Goal: Task Accomplishment & Management: Use online tool/utility

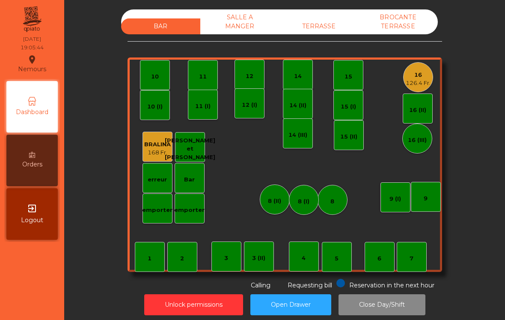
click at [317, 17] on div "BAR SALLE A MANGER TERRASSE BROCANTE TERRASSE" at bounding box center [279, 21] width 317 height 25
click at [325, 24] on div "TERRASSE" at bounding box center [319, 26] width 79 height 16
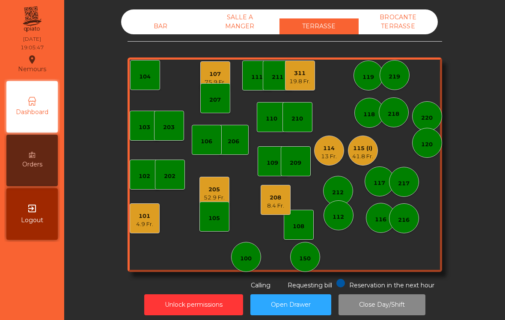
click at [203, 73] on div "107 75.9 Fr." at bounding box center [215, 76] width 30 height 30
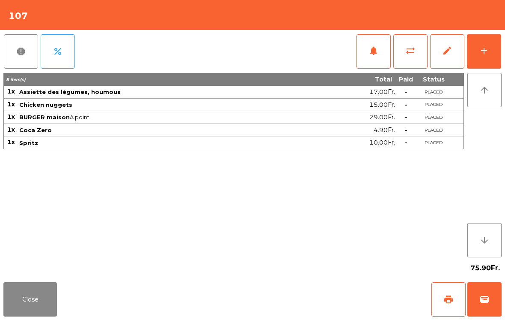
click at [481, 54] on div "add" at bounding box center [484, 50] width 10 height 10
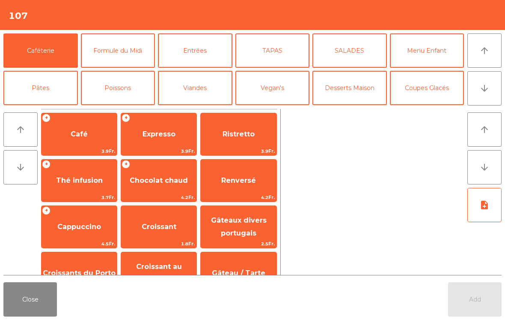
click at [247, 182] on span "Renversé" at bounding box center [238, 180] width 35 height 8
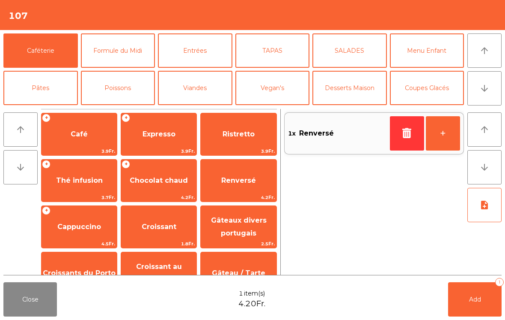
click at [472, 300] on span "Add" at bounding box center [475, 299] width 12 height 8
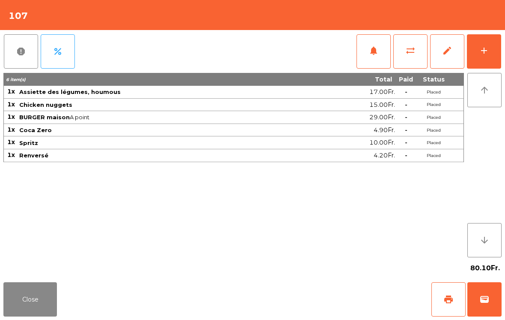
click at [19, 307] on button "Close" at bounding box center [30, 299] width 54 height 34
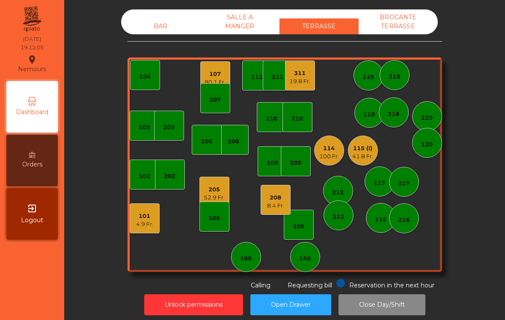
click at [168, 33] on div "BAR" at bounding box center [160, 26] width 79 height 16
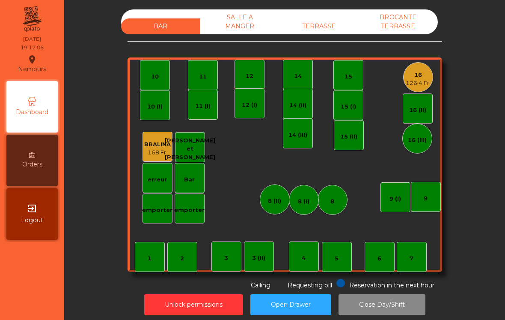
click at [300, 75] on div "14" at bounding box center [298, 76] width 8 height 9
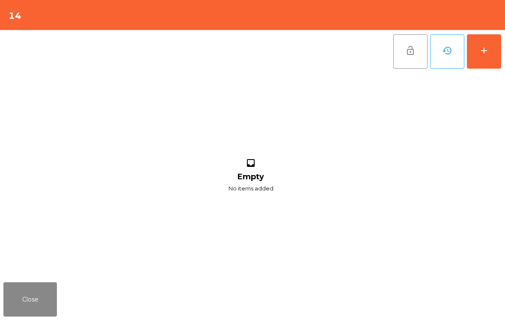
click at [488, 50] on div "add" at bounding box center [484, 50] width 10 height 10
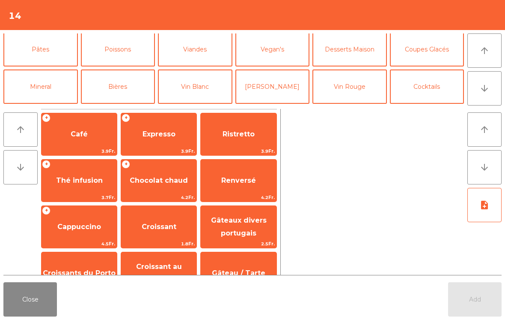
scroll to position [39, 0]
click at [115, 83] on button "Bières" at bounding box center [118, 86] width 75 height 34
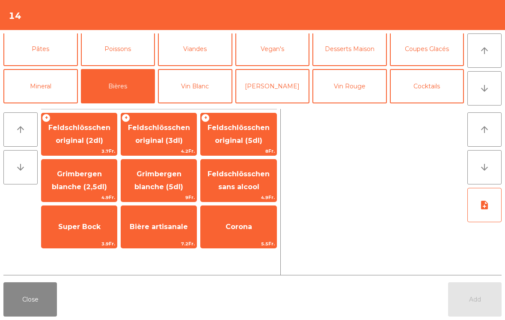
click at [170, 140] on span "Feldschlösschen original (3dl)" at bounding box center [159, 133] width 62 height 21
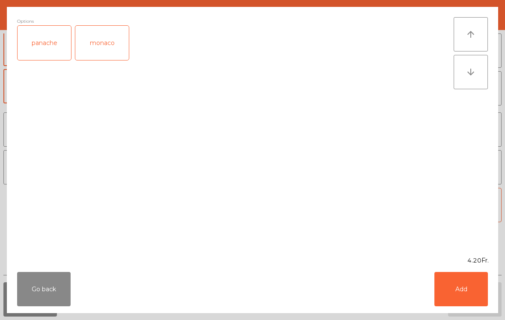
click at [462, 290] on button "Add" at bounding box center [462, 289] width 54 height 34
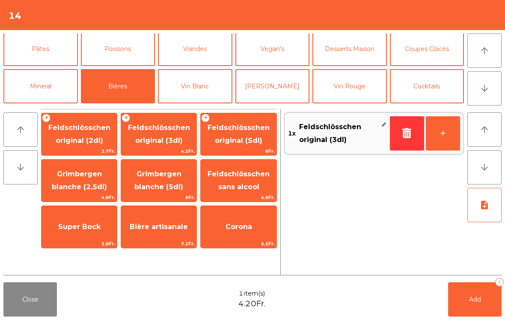
click at [441, 135] on button "+" at bounding box center [443, 133] width 34 height 34
click at [440, 134] on button "+" at bounding box center [443, 133] width 34 height 34
click at [448, 137] on button "+" at bounding box center [443, 133] width 34 height 34
click at [53, 89] on button "Mineral" at bounding box center [40, 86] width 75 height 34
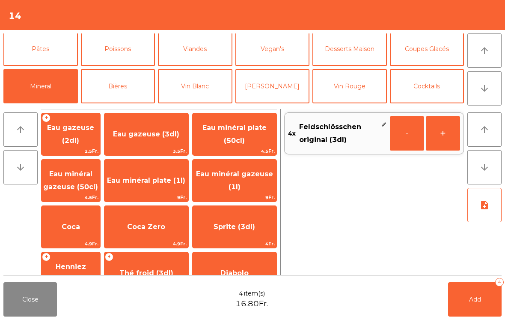
click at [245, 179] on span "Eau minéral gazeuse (1l)" at bounding box center [235, 180] width 84 height 36
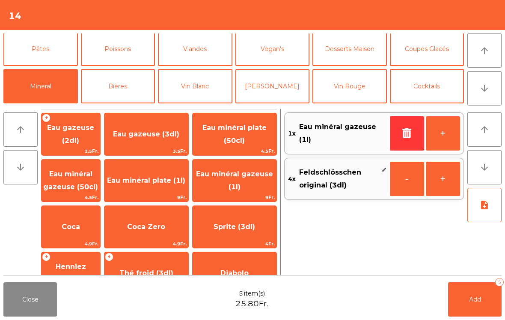
click at [478, 300] on span "Add" at bounding box center [475, 299] width 12 height 8
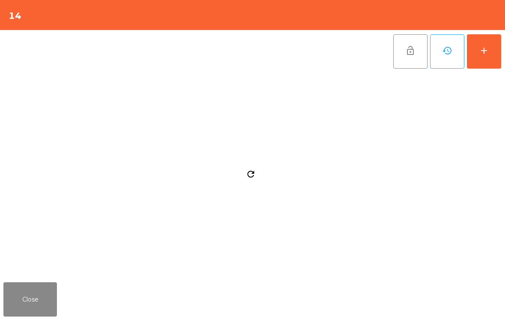
click at [28, 299] on button "Close" at bounding box center [30, 299] width 54 height 34
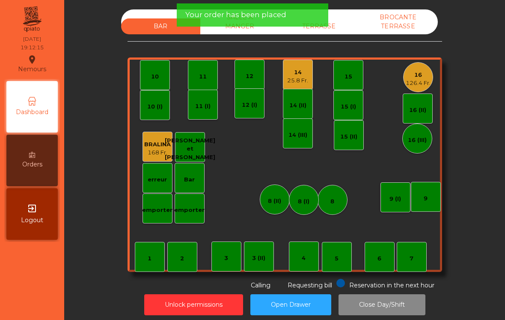
click at [413, 85] on div "126.4 Fr." at bounding box center [418, 83] width 25 height 9
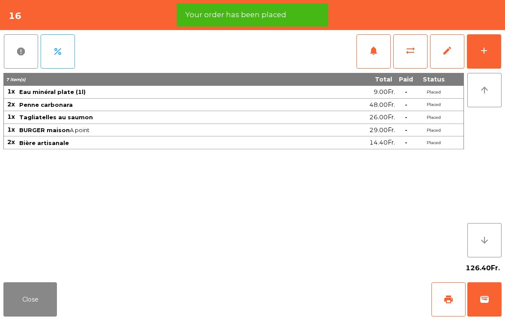
click at [465, 305] on button "print" at bounding box center [449, 299] width 34 height 34
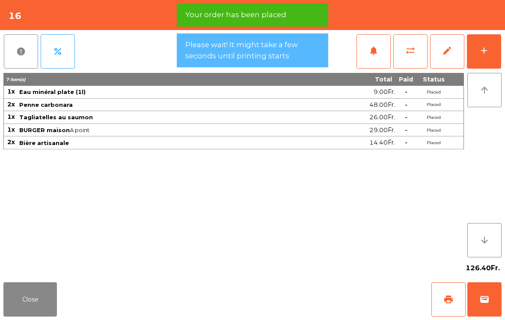
click at [482, 302] on span "wallet" at bounding box center [485, 299] width 10 height 10
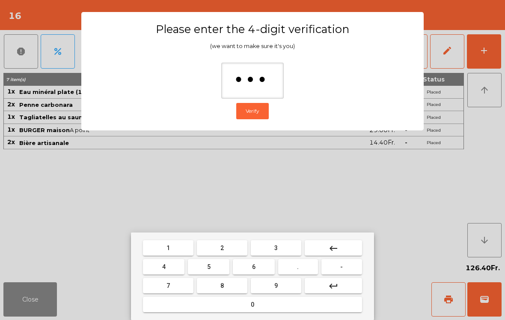
type input "****"
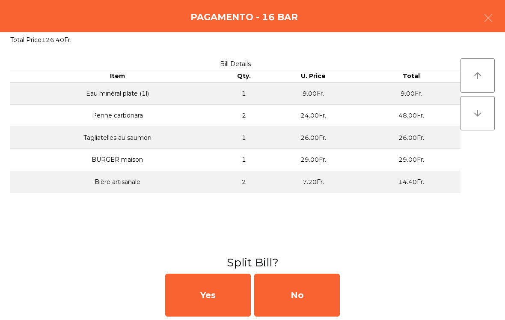
click at [341, 301] on div "Yes No" at bounding box center [252, 295] width 505 height 50
click at [316, 299] on div "No" at bounding box center [297, 294] width 86 height 43
click at [306, 292] on div "MB" at bounding box center [297, 294] width 86 height 43
click at [302, 288] on div "No" at bounding box center [297, 294] width 86 height 43
click at [297, 293] on div "No" at bounding box center [297, 294] width 86 height 43
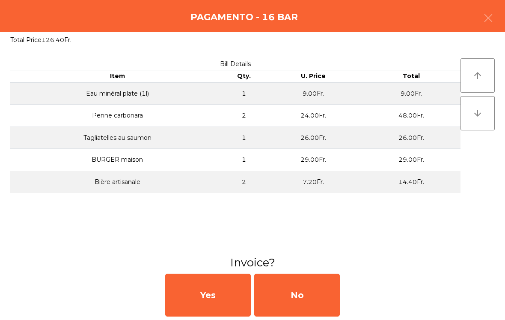
click at [293, 298] on button "Open Drawer" at bounding box center [291, 304] width 81 height 21
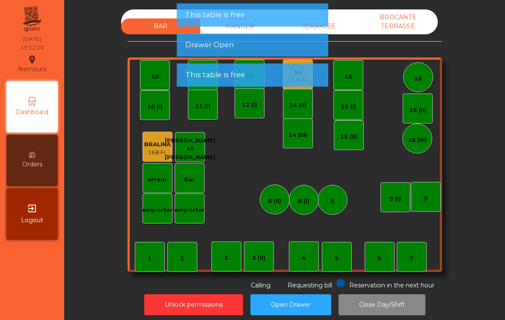
click at [293, 298] on button "Open Drawer" at bounding box center [291, 304] width 81 height 21
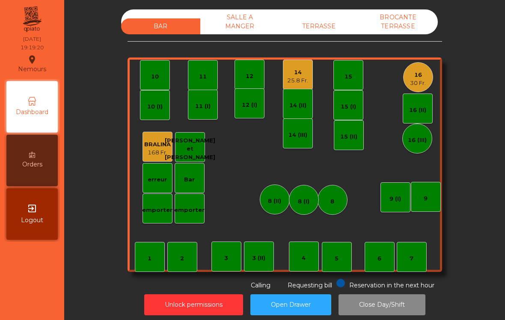
click at [324, 28] on div "TERRASSE" at bounding box center [319, 26] width 79 height 16
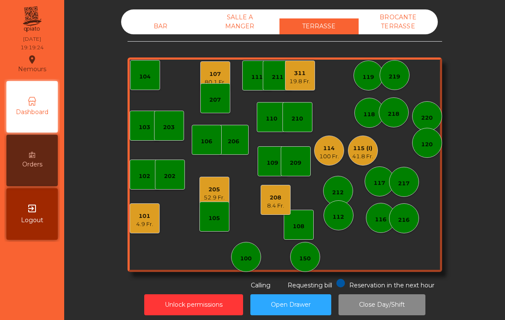
click at [156, 19] on div "BAR" at bounding box center [160, 26] width 79 height 16
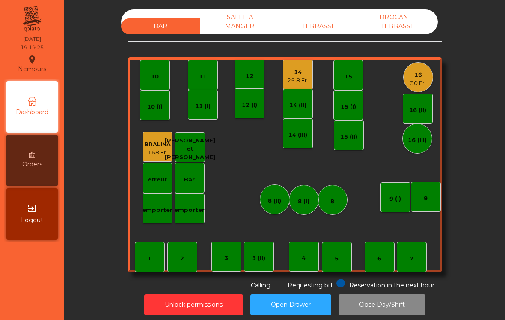
click at [299, 81] on div "25.8 Fr." at bounding box center [297, 80] width 21 height 9
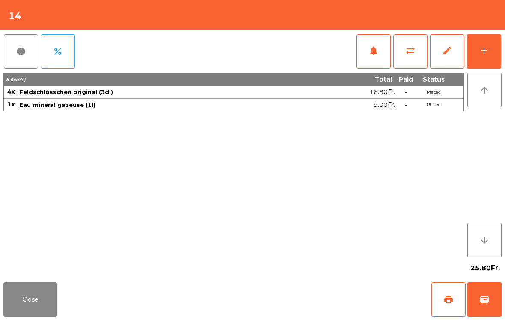
click at [487, 44] on button "add" at bounding box center [484, 51] width 34 height 34
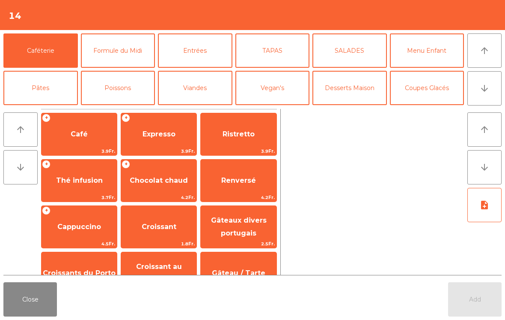
click at [199, 58] on button "Entrées" at bounding box center [195, 50] width 75 height 34
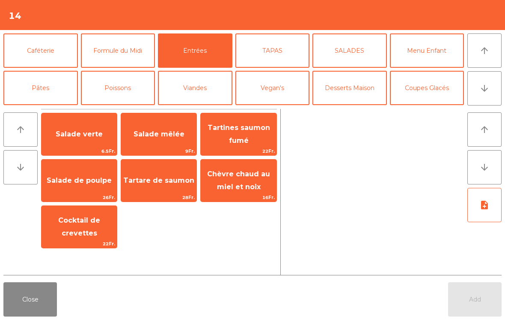
click at [254, 182] on span "Chèvre chaud au miel et noix" at bounding box center [238, 180] width 63 height 21
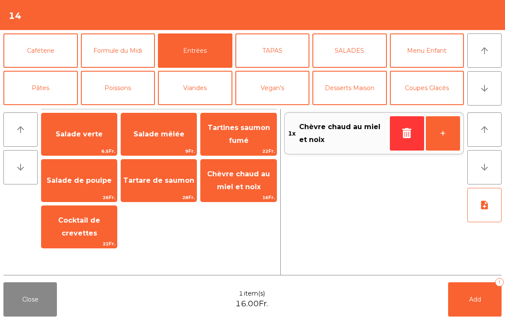
click at [254, 182] on span "Chèvre chaud au miel et noix" at bounding box center [238, 180] width 75 height 36
click at [79, 224] on span "Cocktail de crevettes" at bounding box center [79, 226] width 42 height 21
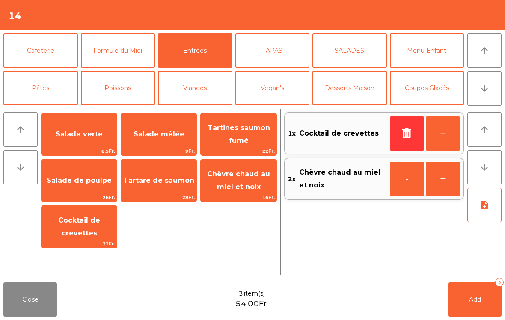
click at [167, 135] on span "Salade mêlée" at bounding box center [159, 134] width 51 height 8
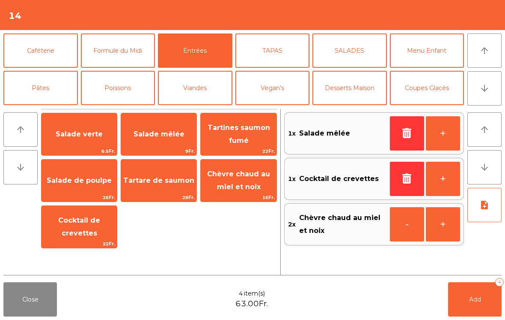
click at [125, 56] on button "Formule du Midi" at bounding box center [118, 50] width 75 height 34
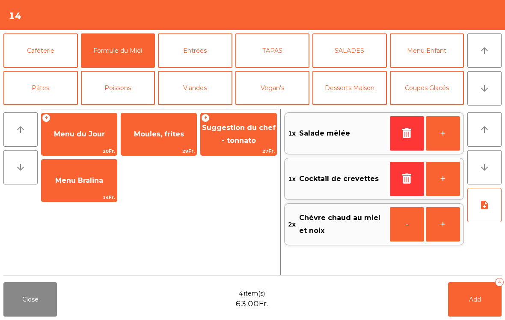
click at [168, 136] on span "Moules, frites" at bounding box center [159, 134] width 50 height 8
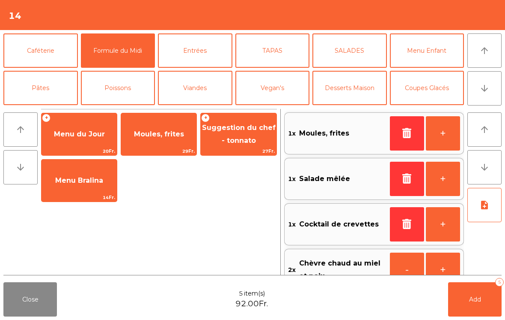
click at [148, 130] on span "Moules, frites" at bounding box center [159, 134] width 50 height 8
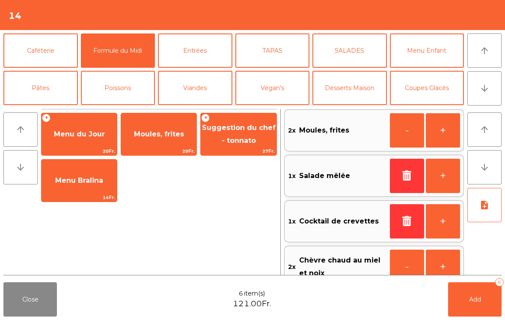
scroll to position [3, 0]
click at [51, 96] on button "Pâtes" at bounding box center [40, 88] width 75 height 34
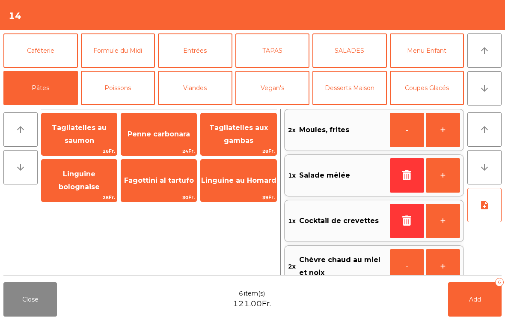
click at [88, 137] on span "Tagliatelles au saumon" at bounding box center [79, 133] width 55 height 21
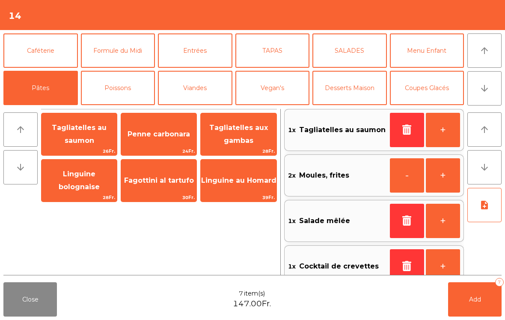
click at [188, 87] on button "Viandes" at bounding box center [195, 88] width 75 height 34
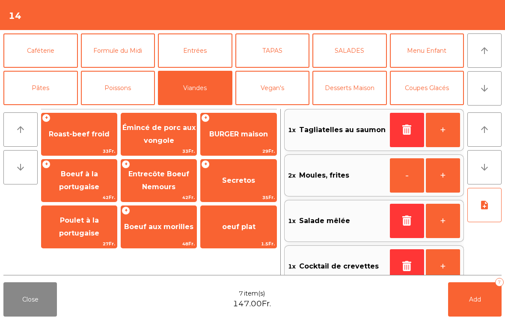
click at [83, 188] on span "Boeuf à la portugaise" at bounding box center [79, 180] width 40 height 21
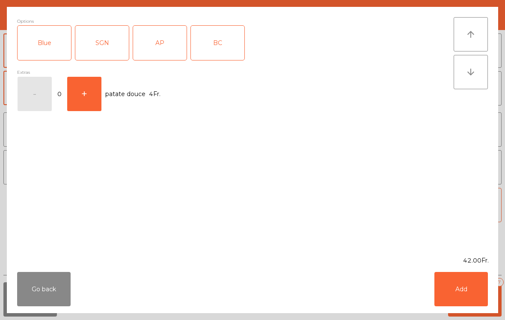
click at [101, 47] on div "SGN" at bounding box center [102, 43] width 54 height 34
click at [458, 284] on button "Add" at bounding box center [462, 289] width 54 height 34
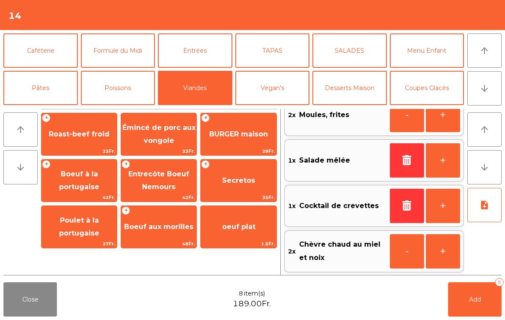
scroll to position [110, 0]
click at [478, 207] on button "note_add" at bounding box center [485, 205] width 34 height 34
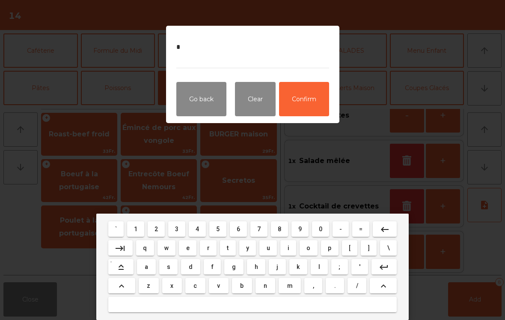
type textarea "**"
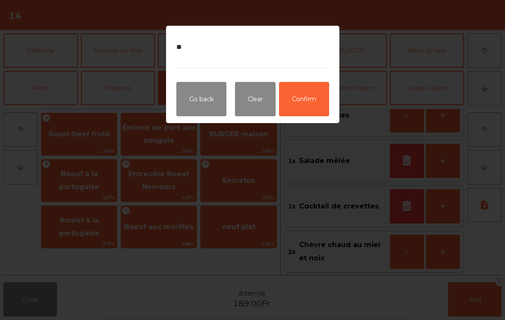
click at [302, 105] on button "Confirm" at bounding box center [304, 99] width 50 height 34
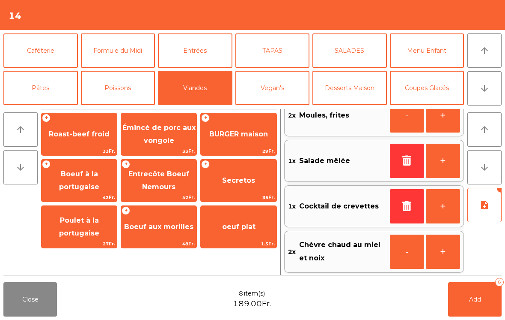
click at [479, 301] on span "Add" at bounding box center [475, 299] width 12 height 8
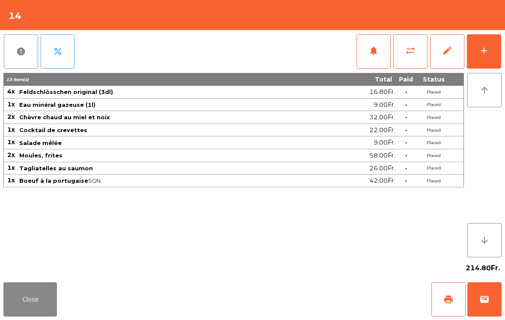
click at [17, 311] on button "Close" at bounding box center [30, 299] width 54 height 34
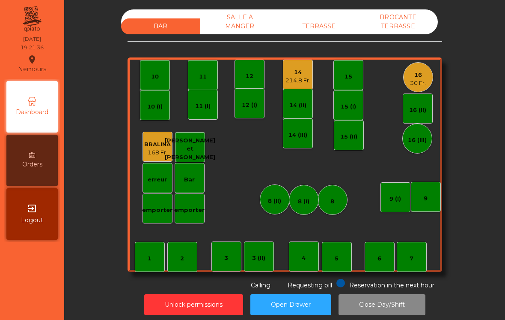
click at [316, 32] on div "TERRASSE" at bounding box center [319, 26] width 79 height 16
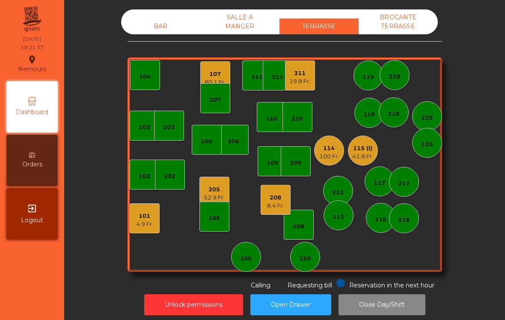
click at [373, 151] on div "115 (I)" at bounding box center [363, 148] width 21 height 9
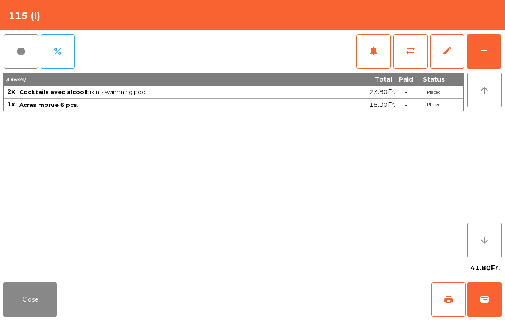
click at [451, 294] on span "print" at bounding box center [449, 299] width 10 height 10
click at [22, 307] on button "Close" at bounding box center [30, 299] width 54 height 34
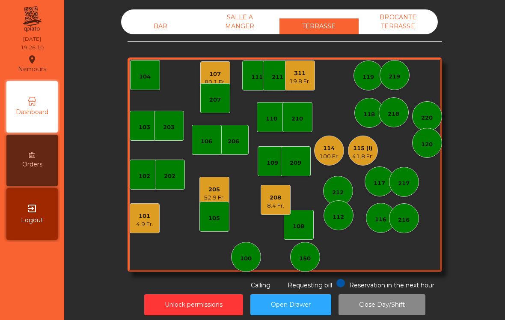
click at [167, 39] on div "BAR SALLE A MANGER TERRASSE BROCANTE TERRASSE 103 102 101 4.9 Fr. 202 206 104 2…" at bounding box center [285, 149] width 315 height 280
click at [152, 15] on div "BAR SALLE A MANGER TERRASSE BROCANTE TERRASSE" at bounding box center [279, 21] width 317 height 25
click at [172, 27] on div "BAR" at bounding box center [160, 26] width 79 height 16
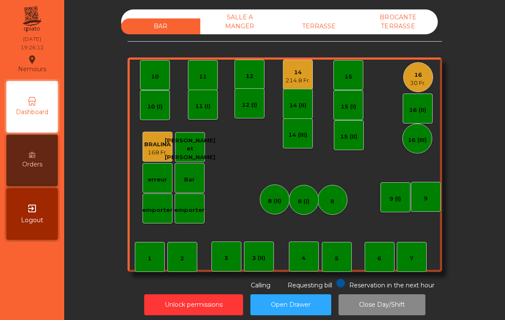
click at [404, 81] on div "16 30 Fr." at bounding box center [418, 77] width 30 height 30
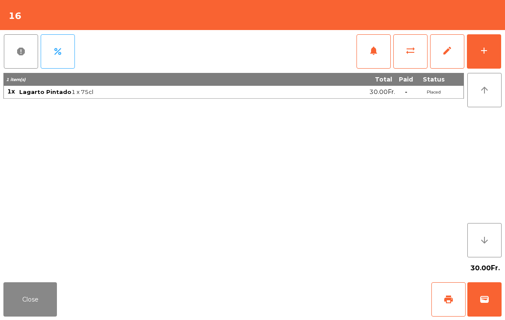
click at [483, 40] on button "add" at bounding box center [484, 51] width 34 height 34
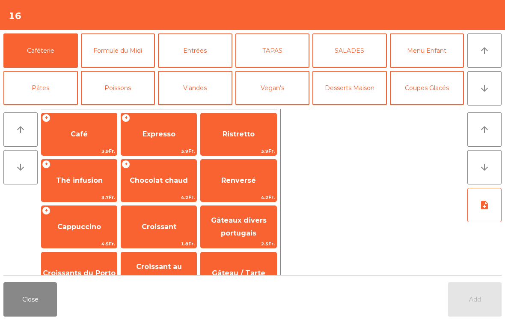
click at [270, 50] on button "TAPAS" at bounding box center [273, 50] width 75 height 34
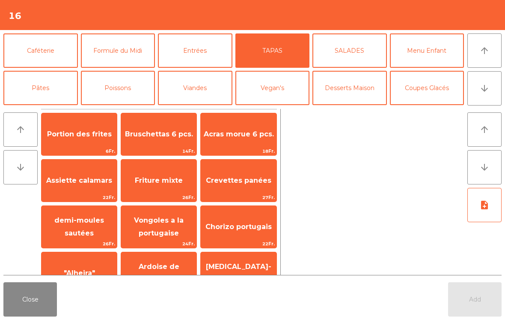
click at [146, 134] on span "Bruschettas 6 pcs." at bounding box center [159, 134] width 68 height 8
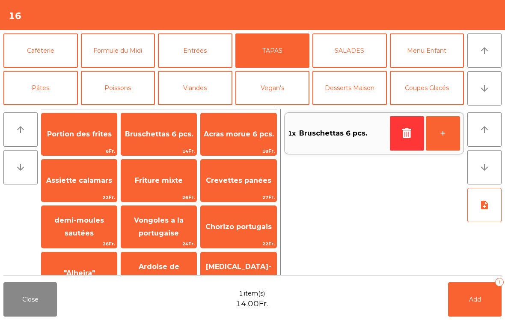
click at [229, 133] on span "Acras morue 6 pcs." at bounding box center [239, 134] width 70 height 8
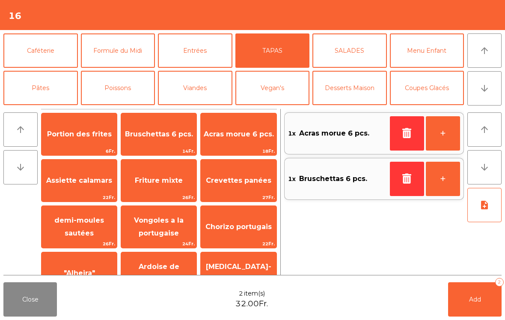
click at [182, 78] on button "Viandes" at bounding box center [195, 88] width 75 height 34
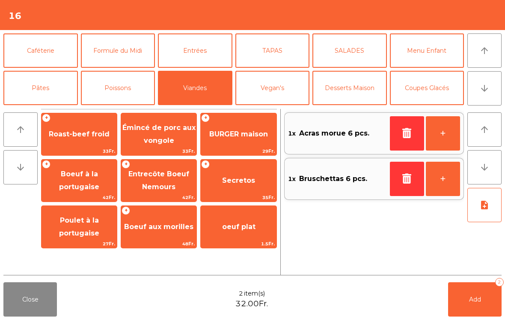
click at [245, 184] on span "Secretos" at bounding box center [238, 180] width 33 height 8
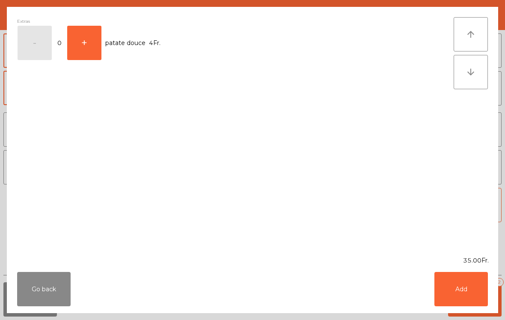
click at [244, 185] on div "Extras - 0 + patate douce 4Fr." at bounding box center [235, 131] width 437 height 228
click at [480, 292] on button "Add" at bounding box center [462, 289] width 54 height 34
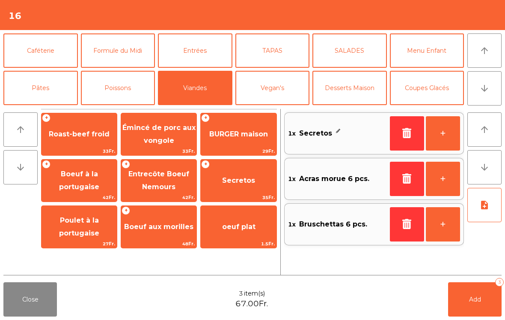
click at [438, 131] on button "+" at bounding box center [443, 133] width 34 height 34
click at [123, 94] on button "Poissons" at bounding box center [118, 88] width 75 height 34
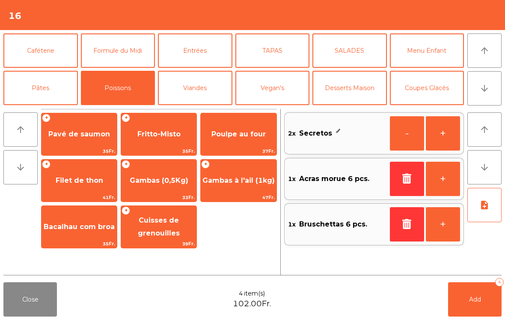
click at [165, 194] on span "33Fr." at bounding box center [158, 197] width 75 height 8
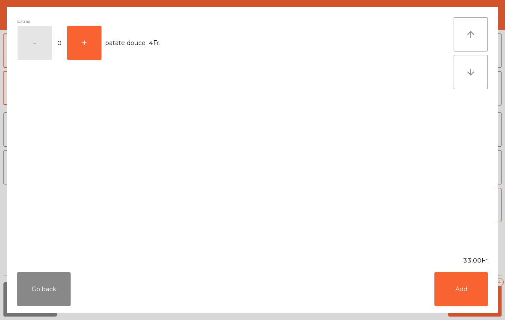
click at [462, 305] on button "Add" at bounding box center [462, 289] width 54 height 34
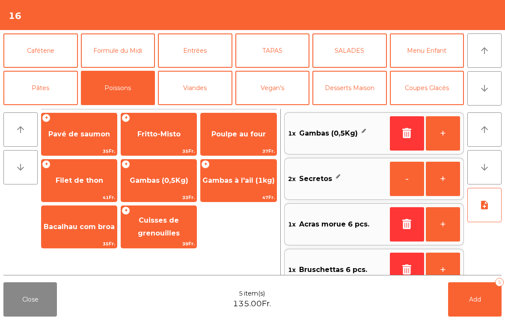
click at [439, 130] on button "+" at bounding box center [443, 133] width 34 height 34
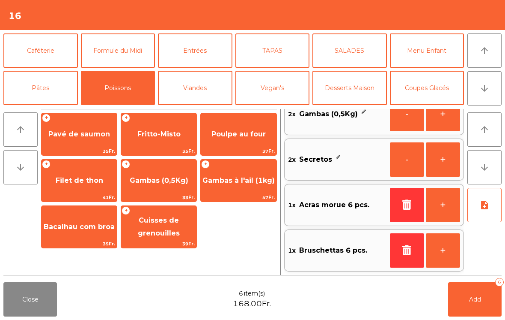
scroll to position [19, 0]
click at [475, 297] on span "Add" at bounding box center [475, 299] width 12 height 8
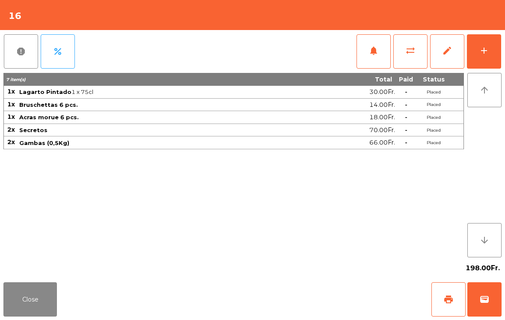
click at [42, 295] on button "Close" at bounding box center [30, 299] width 54 height 34
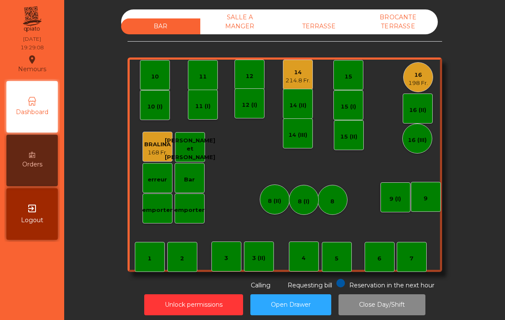
click at [430, 78] on div "16 198 Fr." at bounding box center [418, 77] width 30 height 30
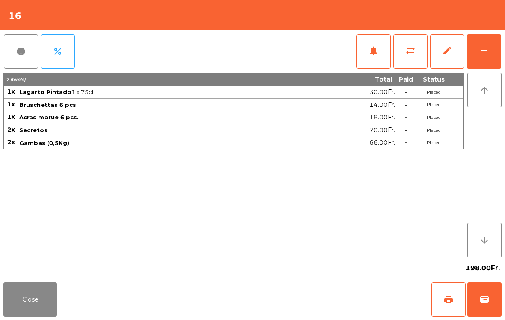
click at [51, 300] on button "Close" at bounding box center [30, 299] width 54 height 34
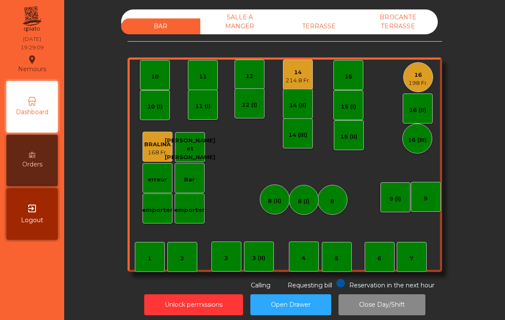
click at [304, 74] on div "14" at bounding box center [298, 72] width 25 height 9
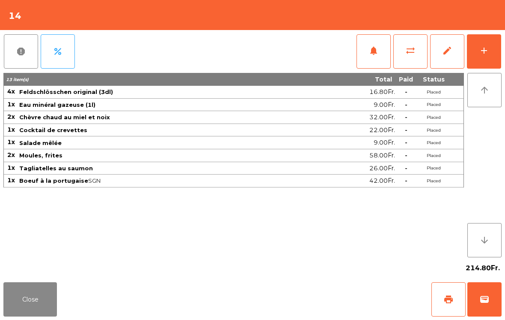
click at [492, 56] on button "add" at bounding box center [484, 51] width 34 height 34
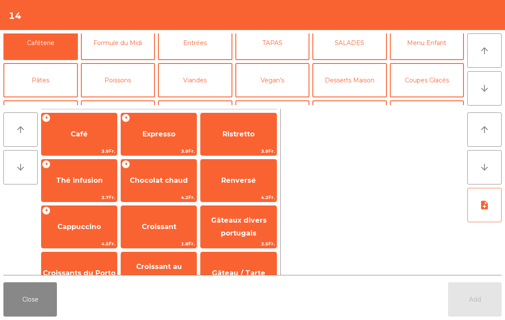
scroll to position [40, 0]
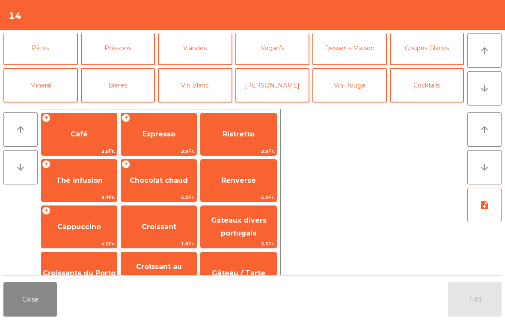
click at [355, 82] on button "Vin Rouge" at bounding box center [350, 85] width 75 height 34
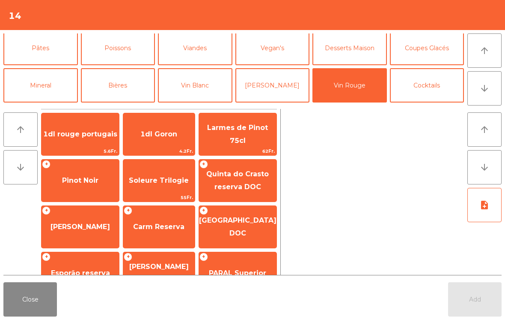
click at [80, 188] on span "Pinot Noir" at bounding box center [81, 180] width 78 height 23
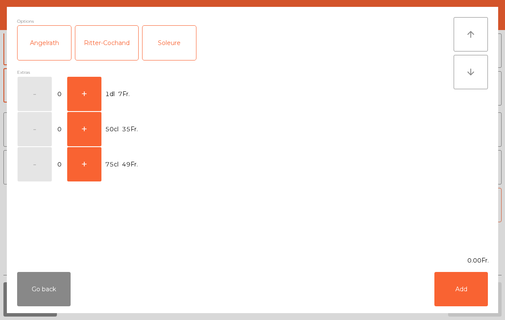
click at [84, 164] on button "+" at bounding box center [84, 164] width 34 height 34
click at [472, 289] on button "Add" at bounding box center [462, 289] width 54 height 34
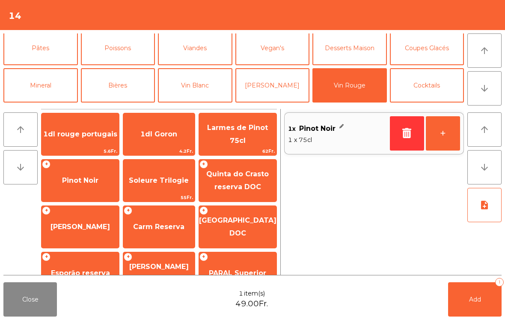
click at [479, 293] on button "Add 1" at bounding box center [475, 299] width 54 height 34
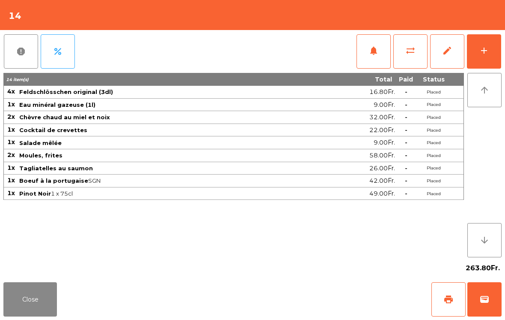
click at [32, 316] on button "Close" at bounding box center [30, 299] width 54 height 34
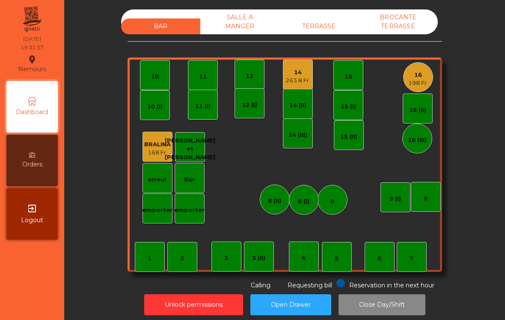
click at [307, 27] on div "TERRASSE" at bounding box center [319, 26] width 79 height 16
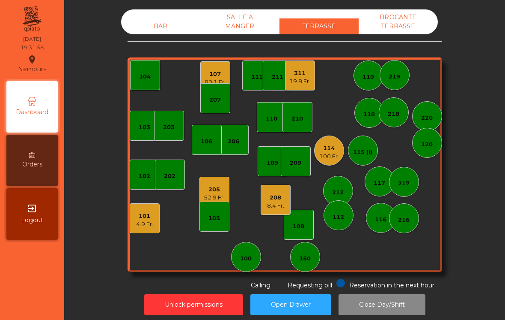
click at [215, 185] on div "205" at bounding box center [214, 189] width 21 height 9
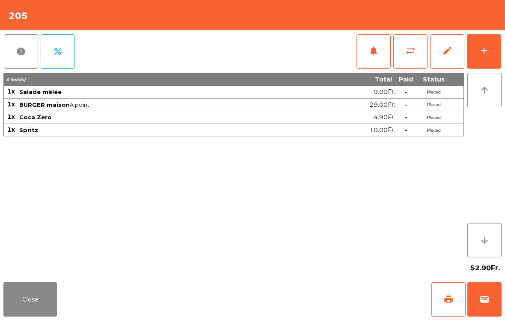
click at [459, 297] on button "print" at bounding box center [449, 299] width 34 height 34
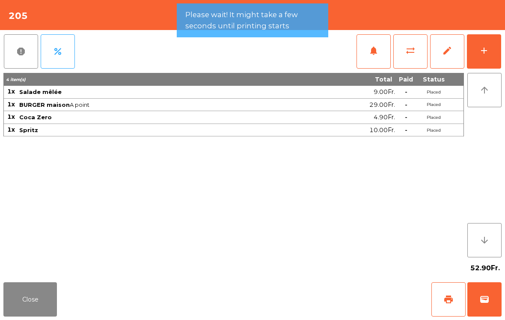
click at [23, 311] on button "Close" at bounding box center [30, 299] width 54 height 34
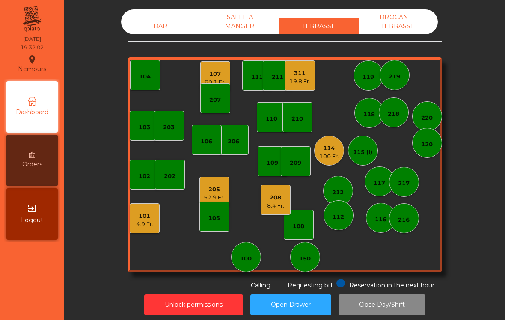
click at [216, 75] on div "107" at bounding box center [215, 74] width 21 height 9
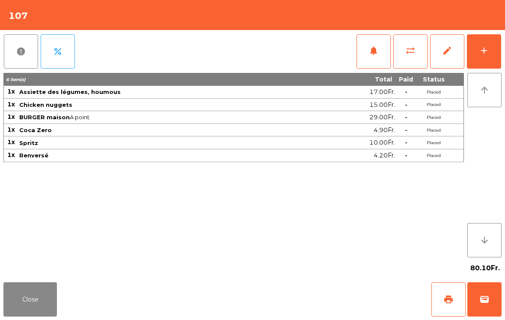
click at [446, 299] on span "print" at bounding box center [449, 299] width 10 height 10
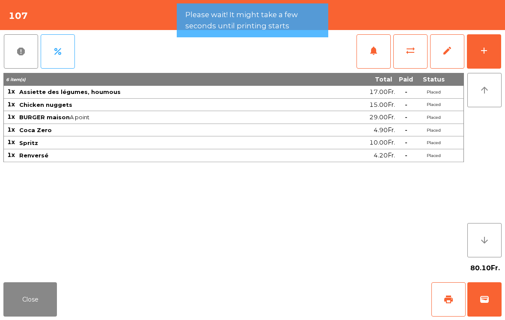
click at [32, 300] on button "Close" at bounding box center [30, 299] width 54 height 34
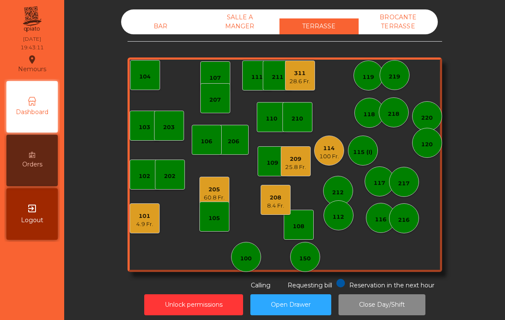
click at [174, 31] on div "BAR" at bounding box center [160, 26] width 79 height 16
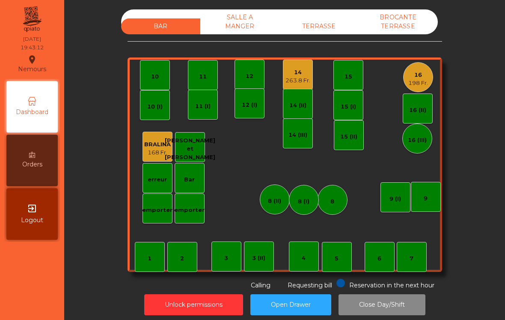
click at [422, 87] on div "198 Fr." at bounding box center [419, 83] width 20 height 9
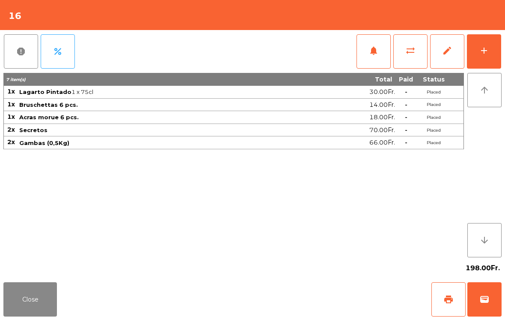
click at [368, 57] on button "notifications" at bounding box center [374, 51] width 34 height 34
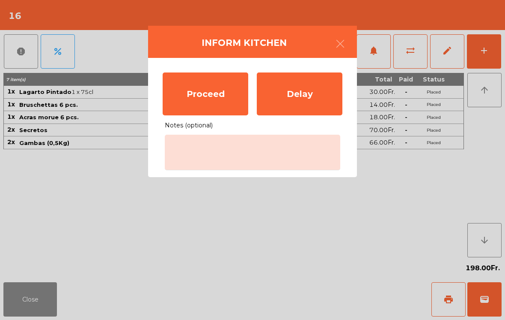
click at [238, 89] on div "Proceed" at bounding box center [206, 93] width 86 height 43
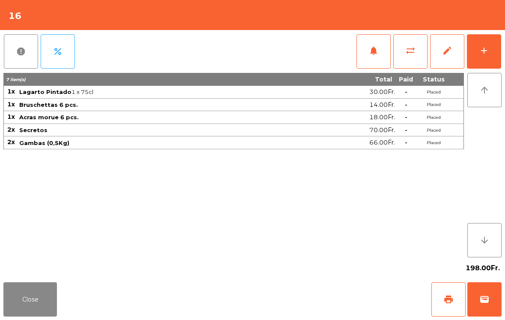
click at [34, 312] on button "Close" at bounding box center [30, 299] width 54 height 34
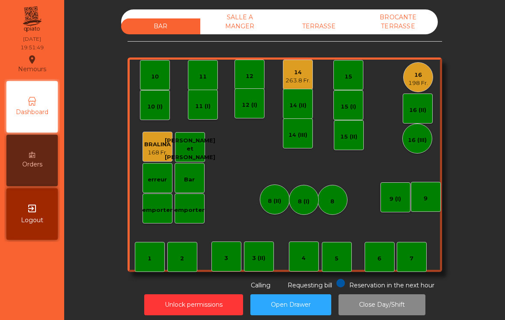
click at [208, 78] on div "11" at bounding box center [203, 75] width 30 height 30
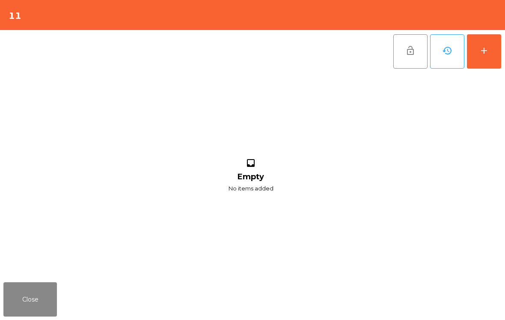
click at [482, 55] on div "add" at bounding box center [484, 50] width 10 height 10
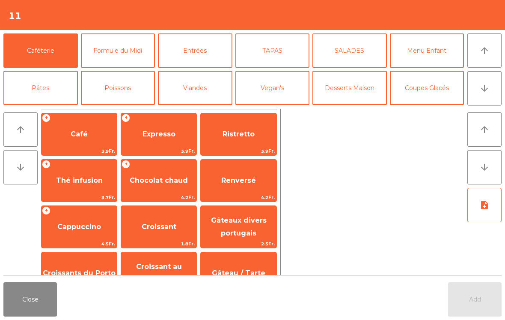
click at [205, 51] on button "Entrées" at bounding box center [195, 50] width 75 height 34
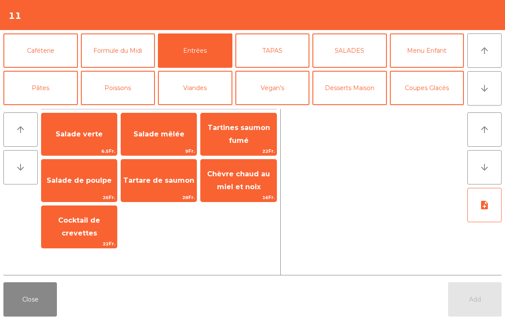
click at [171, 134] on span "Salade mêlée" at bounding box center [159, 134] width 51 height 8
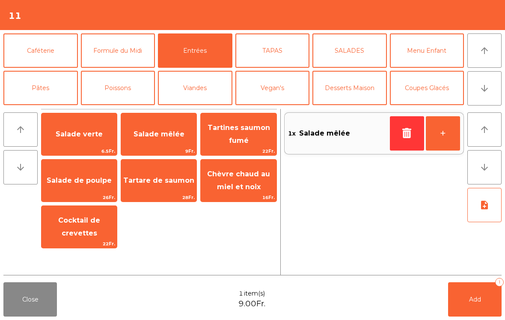
click at [275, 56] on button "TAPAS" at bounding box center [273, 50] width 75 height 34
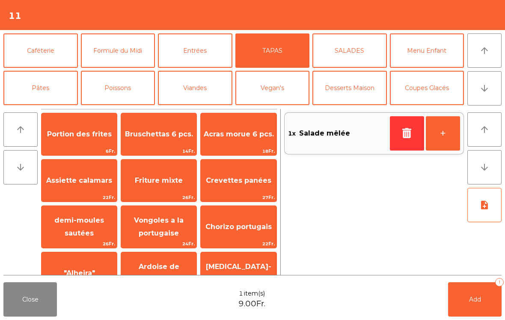
click at [251, 191] on span "Crevettes panées" at bounding box center [238, 180] width 75 height 23
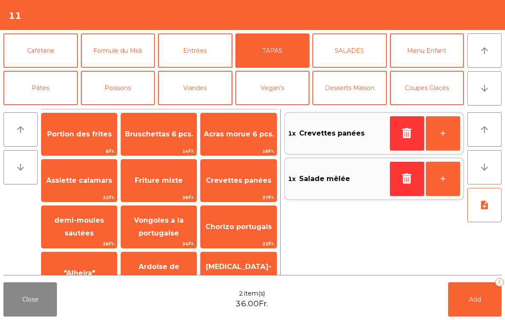
click at [117, 90] on button "Poissons" at bounding box center [118, 88] width 75 height 34
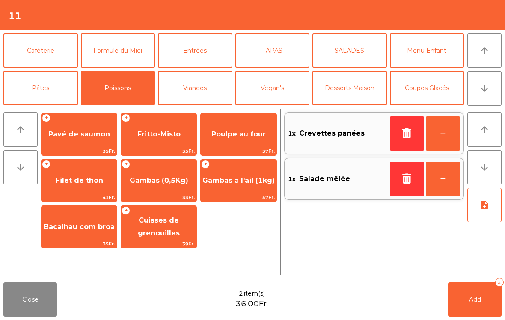
click at [85, 145] on span "Pavé de saumon" at bounding box center [79, 134] width 75 height 23
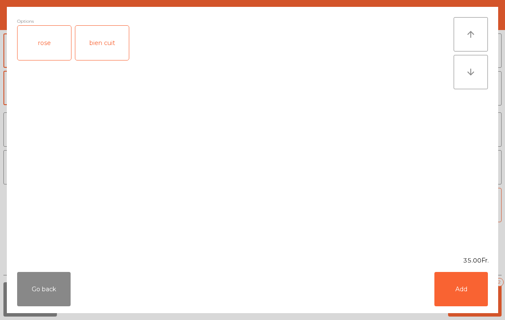
click at [42, 60] on label "rose" at bounding box center [44, 42] width 54 height 35
click at [469, 286] on button "Add" at bounding box center [462, 289] width 54 height 34
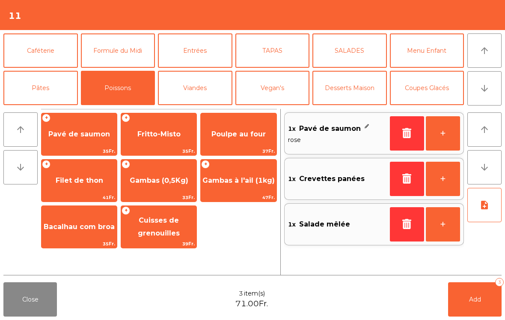
click at [487, 213] on button "note_add" at bounding box center [485, 205] width 34 height 34
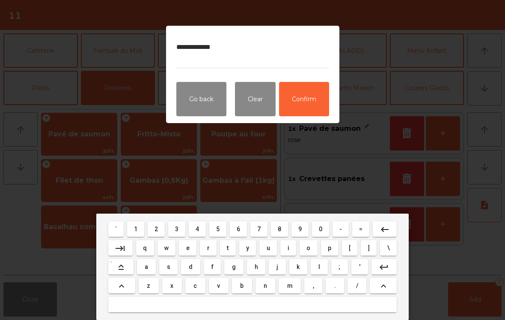
type textarea "**********"
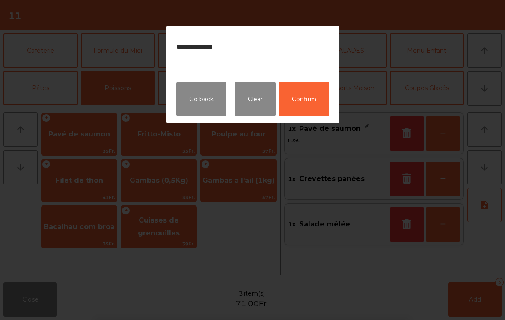
click at [317, 102] on button "Confirm" at bounding box center [304, 99] width 50 height 34
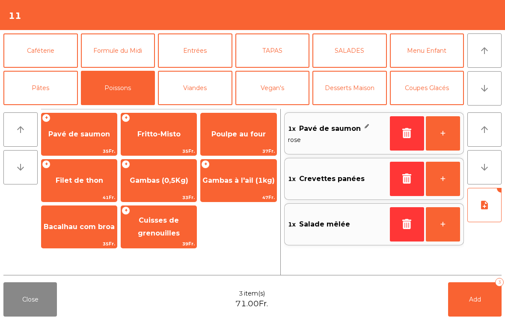
click at [470, 299] on span "Add" at bounding box center [475, 299] width 12 height 8
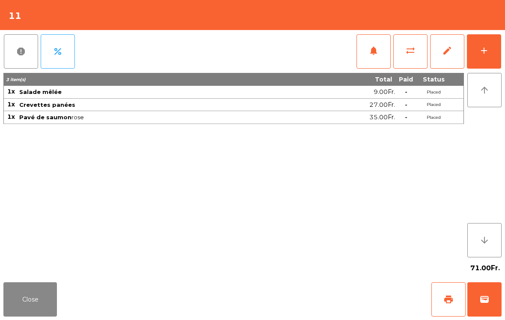
click at [487, 49] on div "add" at bounding box center [484, 50] width 10 height 10
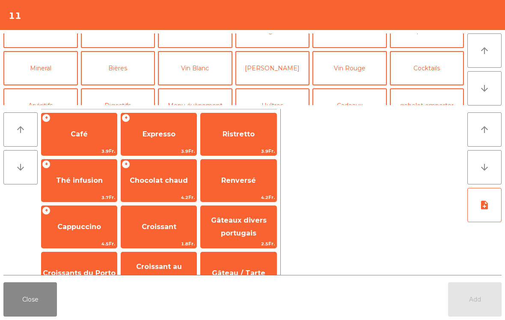
click at [57, 92] on button "Apéritifs" at bounding box center [40, 105] width 75 height 34
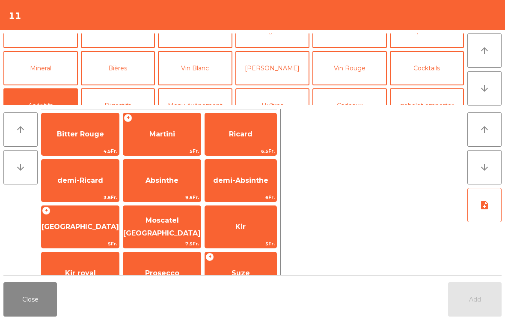
scroll to position [72, 0]
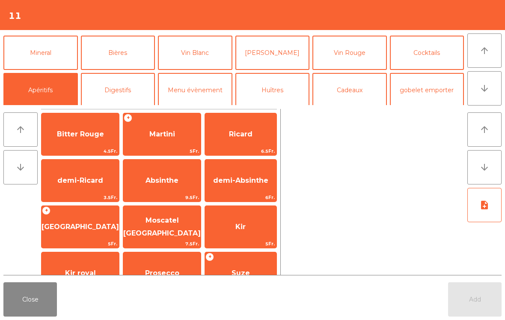
click at [257, 143] on span "Ricard" at bounding box center [241, 134] width 72 height 23
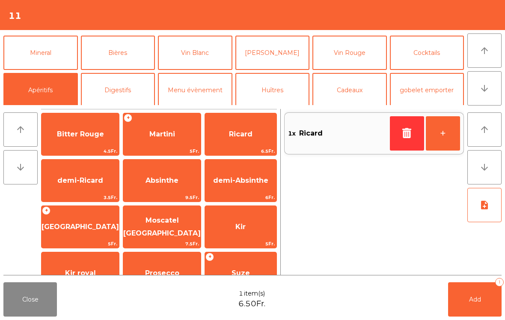
click at [449, 143] on button "+" at bounding box center [443, 133] width 34 height 34
click at [474, 303] on button "Add 2" at bounding box center [475, 299] width 54 height 34
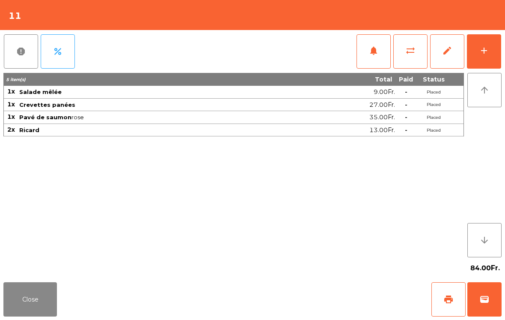
click at [32, 302] on button "Close" at bounding box center [30, 299] width 54 height 34
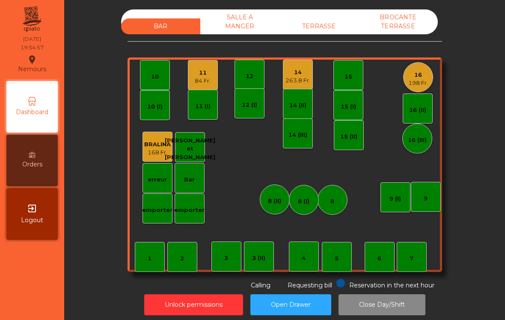
click at [415, 81] on div "198 Fr." at bounding box center [419, 83] width 20 height 9
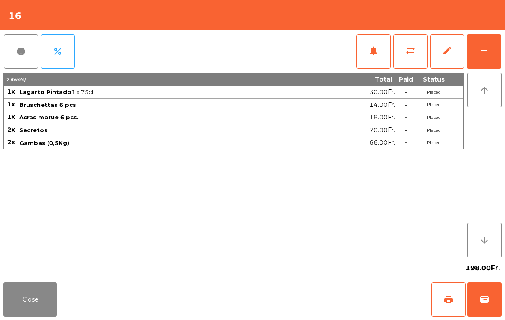
click at [487, 45] on button "add" at bounding box center [484, 51] width 34 height 34
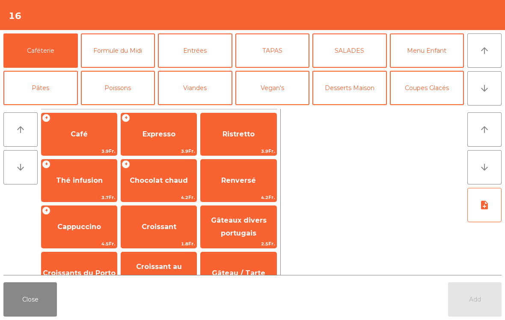
scroll to position [6, 0]
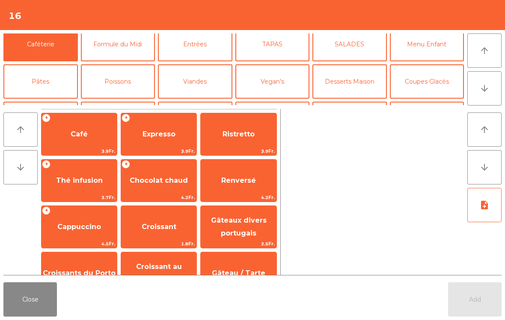
click at [51, 102] on button "Mineral" at bounding box center [40, 119] width 75 height 34
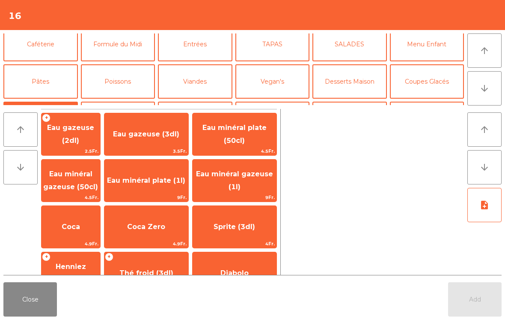
scroll to position [33, 0]
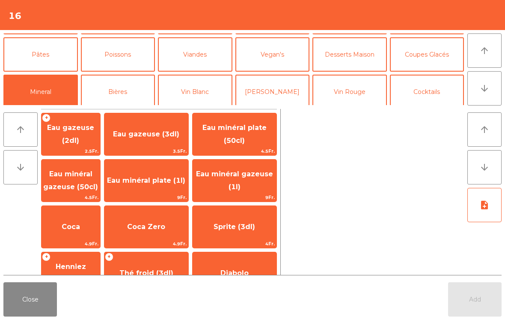
click at [233, 190] on span "Eau minéral gazeuse (1l)" at bounding box center [234, 180] width 77 height 21
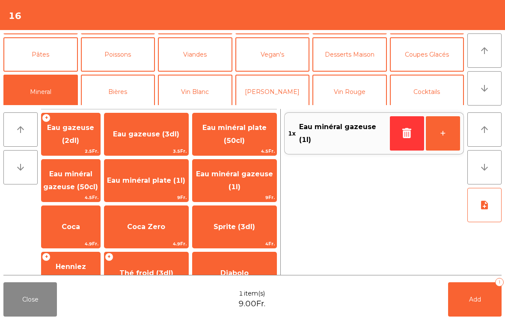
click at [352, 98] on button "Vin Rouge" at bounding box center [350, 92] width 75 height 34
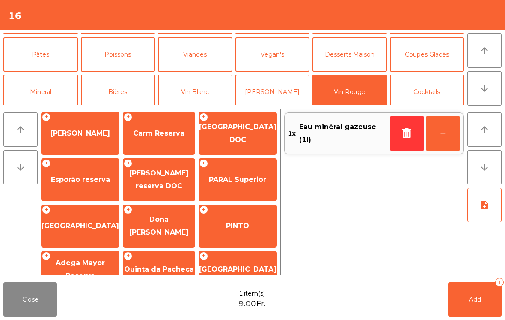
scroll to position [114, 0]
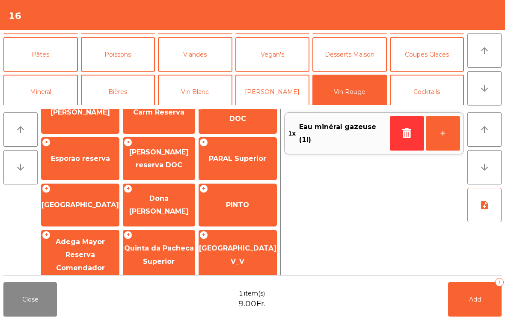
click at [92, 147] on span "Esporão reserva" at bounding box center [81, 158] width 78 height 23
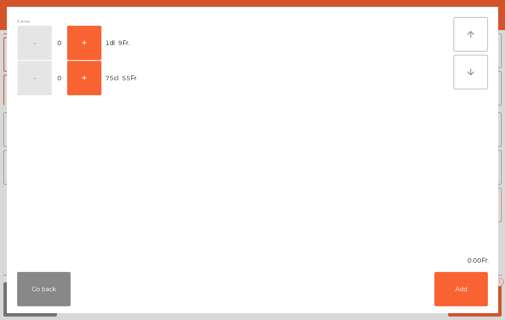
click at [96, 84] on button "+" at bounding box center [84, 78] width 34 height 34
click at [469, 293] on button "Add" at bounding box center [462, 289] width 54 height 34
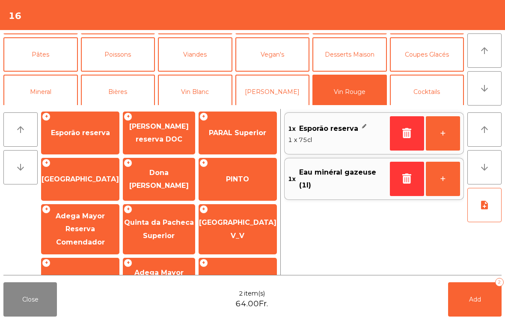
click at [470, 304] on button "Add 2" at bounding box center [475, 299] width 54 height 34
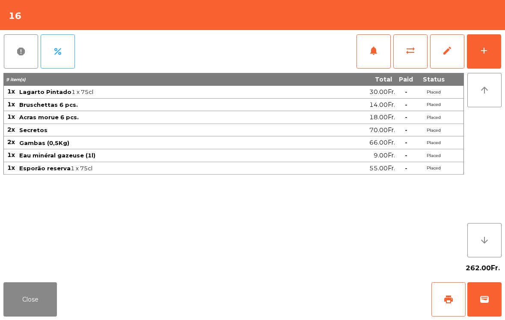
click at [26, 311] on button "Close" at bounding box center [30, 299] width 54 height 34
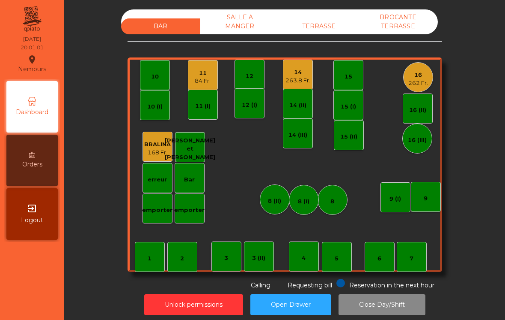
click at [298, 39] on div "BAR SALLE A MANGER TERRASSE BROCANTE TERRASSE 1 2 3 4 5 6 7 8 9 10 11 84 Fr. 12…" at bounding box center [285, 149] width 315 height 280
click at [326, 27] on div "TERRASSE" at bounding box center [319, 26] width 79 height 16
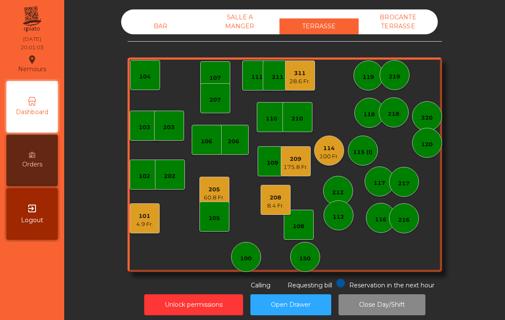
click at [331, 155] on div "100 Fr." at bounding box center [330, 156] width 20 height 9
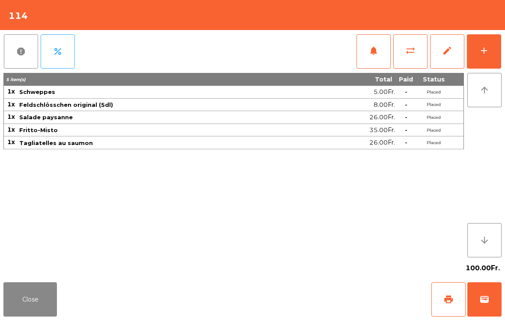
click at [438, 308] on button "print" at bounding box center [449, 299] width 34 height 34
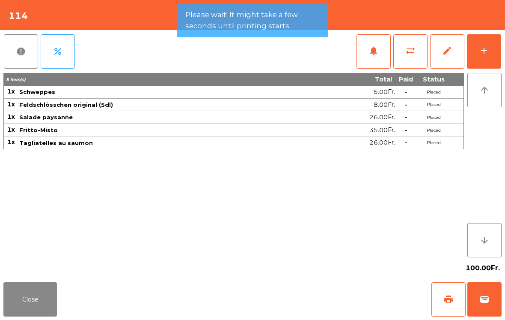
click at [45, 295] on button "Close" at bounding box center [30, 299] width 54 height 34
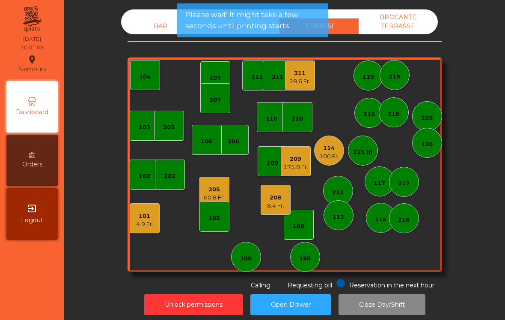
click at [144, 219] on div "101" at bounding box center [144, 216] width 17 height 9
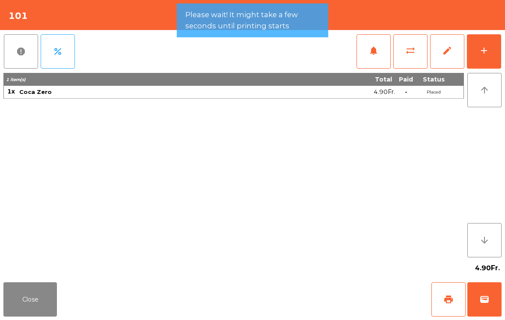
click at [484, 309] on button "wallet" at bounding box center [485, 299] width 34 height 34
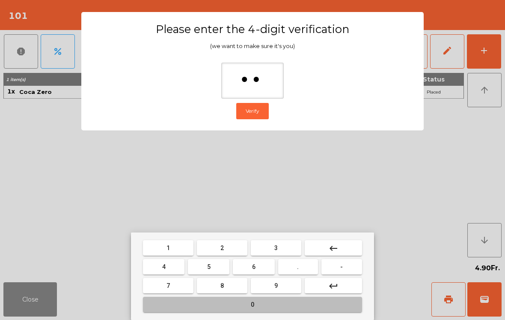
type input "***"
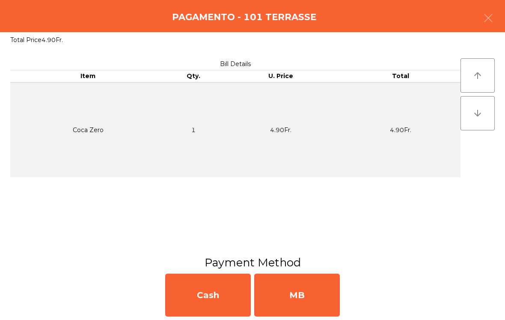
click at [305, 301] on div "MB" at bounding box center [297, 294] width 86 height 43
click at [309, 292] on div "No" at bounding box center [297, 294] width 86 height 43
click at [308, 294] on div "No" at bounding box center [297, 294] width 86 height 43
click at [308, 291] on div "No" at bounding box center [297, 294] width 86 height 43
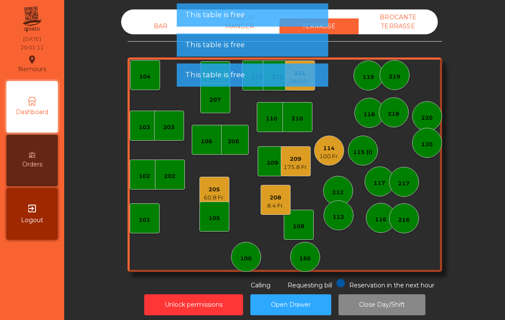
click at [206, 183] on div "205 60.8 Fr." at bounding box center [214, 192] width 21 height 20
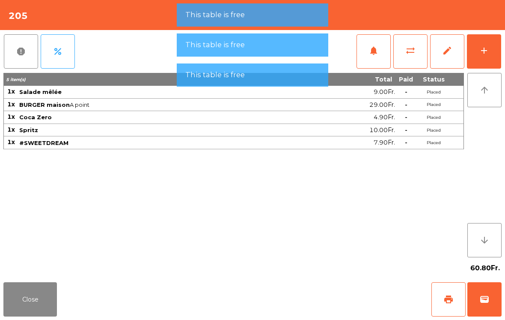
click at [485, 302] on span "wallet" at bounding box center [485, 299] width 10 height 10
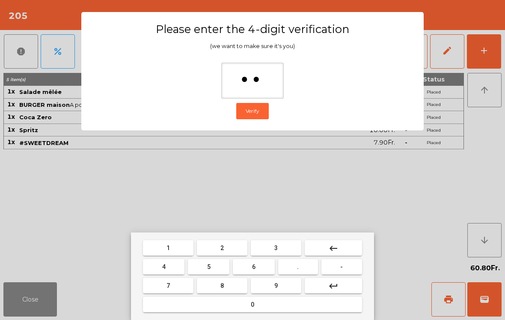
type input "***"
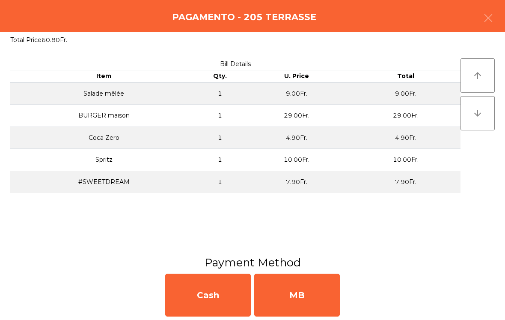
click at [316, 299] on div "MB" at bounding box center [297, 294] width 86 height 43
click at [307, 299] on div "No" at bounding box center [297, 294] width 86 height 43
click at [308, 295] on div "No" at bounding box center [297, 294] width 86 height 43
click at [305, 293] on div "No" at bounding box center [297, 294] width 86 height 43
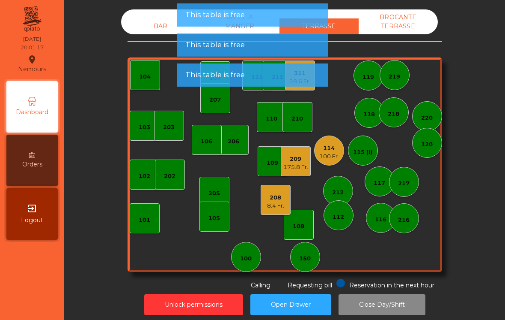
click at [278, 201] on div "208" at bounding box center [275, 197] width 17 height 9
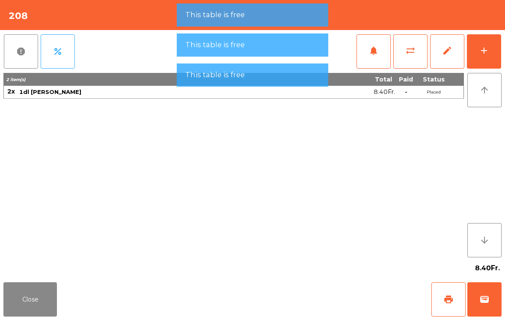
click at [486, 301] on span "wallet" at bounding box center [485, 299] width 10 height 10
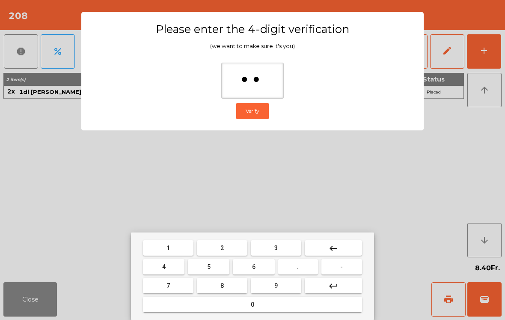
type input "***"
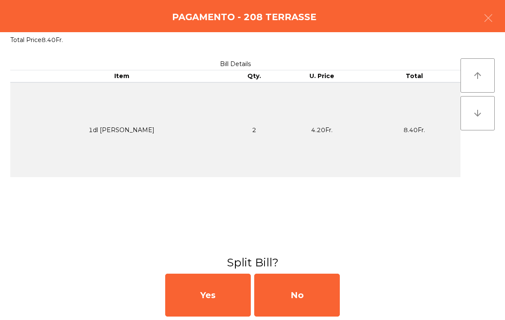
click at [334, 307] on div "No" at bounding box center [297, 294] width 86 height 43
click at [330, 310] on div "MB" at bounding box center [297, 294] width 86 height 43
click at [321, 300] on div "No" at bounding box center [297, 294] width 86 height 43
click at [327, 292] on div "No" at bounding box center [297, 294] width 86 height 43
click at [333, 287] on div "No" at bounding box center [297, 294] width 86 height 43
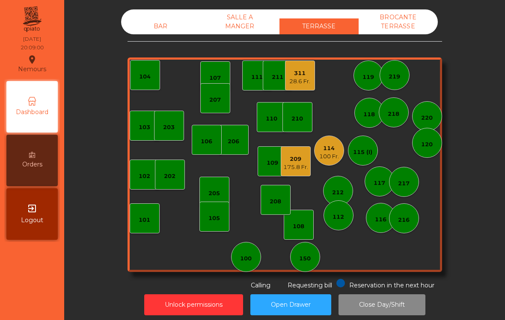
click at [164, 21] on div "BAR" at bounding box center [160, 26] width 79 height 16
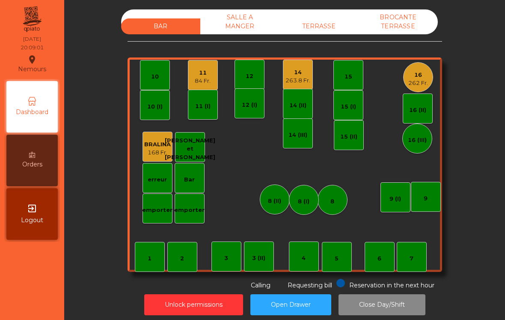
click at [191, 78] on div "11 84 Fr." at bounding box center [203, 75] width 30 height 30
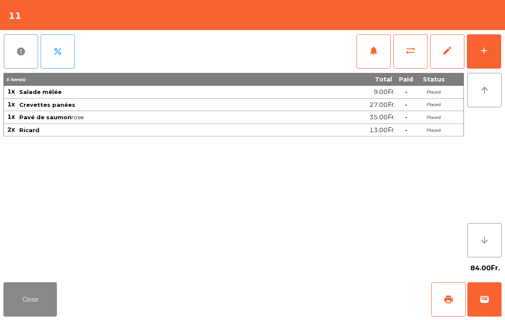
click at [463, 55] on button "edit" at bounding box center [447, 51] width 34 height 34
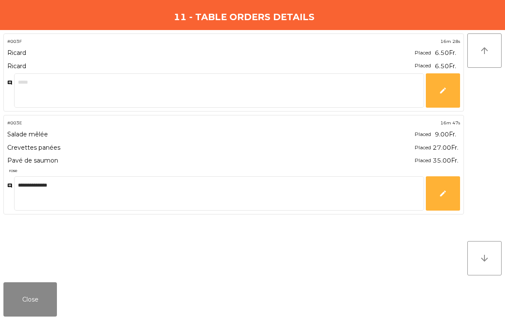
click at [53, 300] on button "Close" at bounding box center [30, 299] width 54 height 34
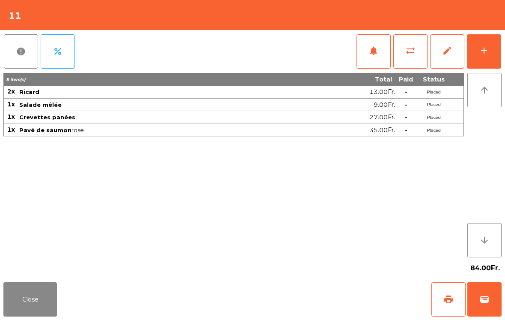
click at [484, 60] on button "add" at bounding box center [484, 51] width 34 height 34
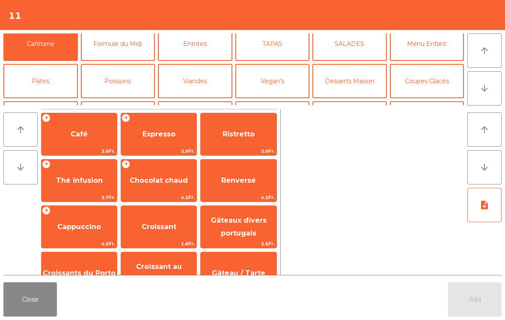
scroll to position [54, 0]
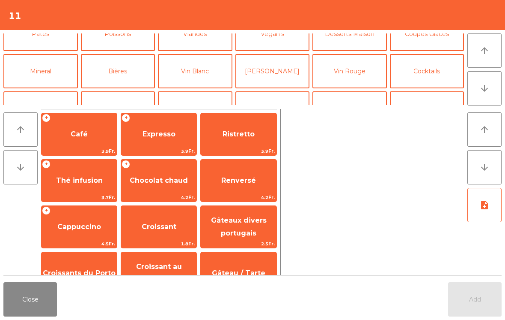
click at [206, 84] on button "Vin Blanc" at bounding box center [195, 71] width 75 height 34
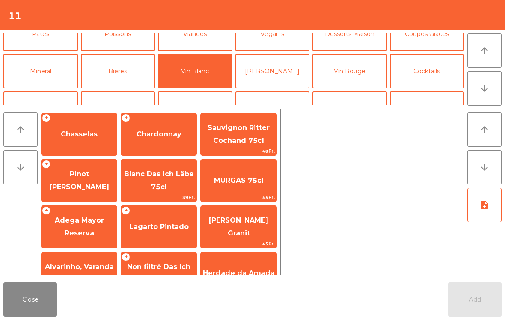
click at [75, 179] on span "Pinot [PERSON_NAME]" at bounding box center [80, 180] width 60 height 21
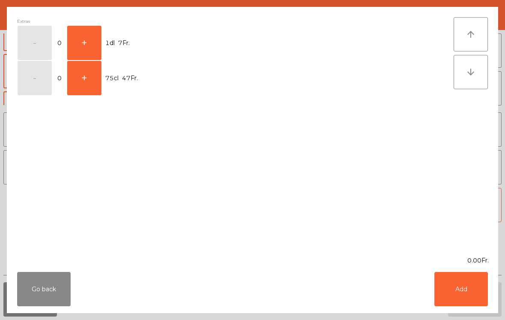
click at [88, 41] on button "+" at bounding box center [84, 43] width 34 height 34
click at [459, 290] on button "Add" at bounding box center [462, 289] width 54 height 34
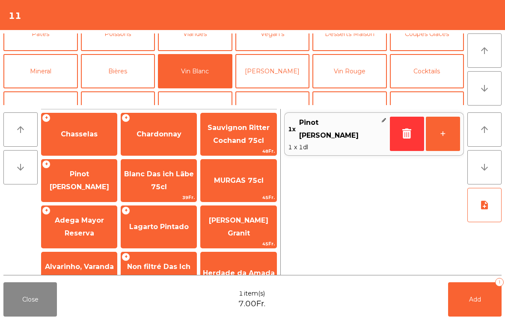
click at [288, 72] on button "[PERSON_NAME]" at bounding box center [273, 71] width 75 height 34
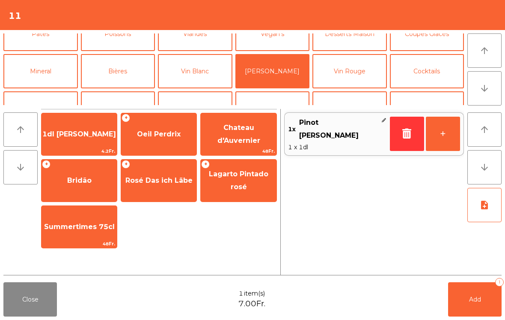
click at [165, 145] on span "Oeil Perdrix" at bounding box center [158, 134] width 75 height 23
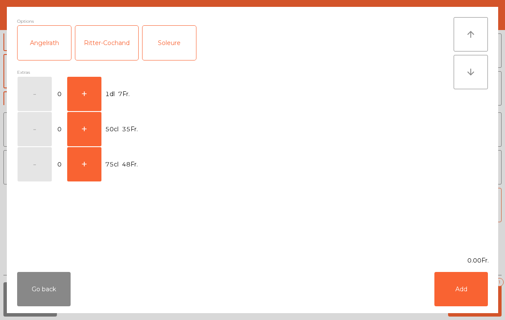
click at [87, 92] on button "+" at bounding box center [84, 94] width 34 height 34
click at [479, 287] on button "Add" at bounding box center [462, 289] width 54 height 34
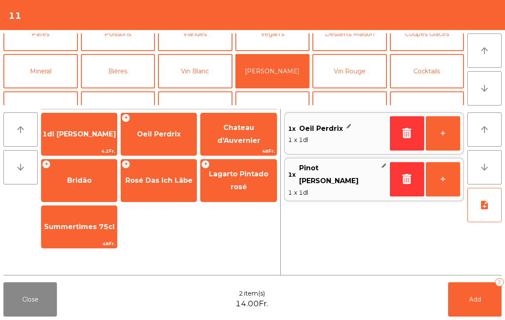
click at [483, 294] on button "Add 2" at bounding box center [475, 299] width 54 height 34
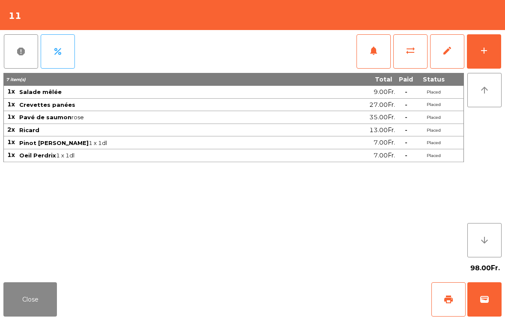
click at [49, 316] on button "Close" at bounding box center [30, 299] width 54 height 34
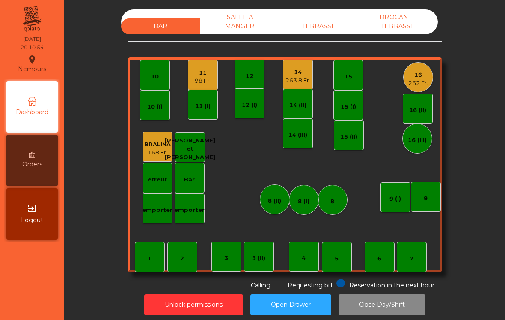
click at [348, 15] on div "BAR SALLE A MANGER TERRASSE BROCANTE TERRASSE" at bounding box center [279, 21] width 317 height 25
click at [322, 13] on div "BAR SALLE A MANGER TERRASSE BROCANTE TERRASSE" at bounding box center [279, 21] width 317 height 25
click at [327, 27] on div "TERRASSE" at bounding box center [319, 26] width 79 height 16
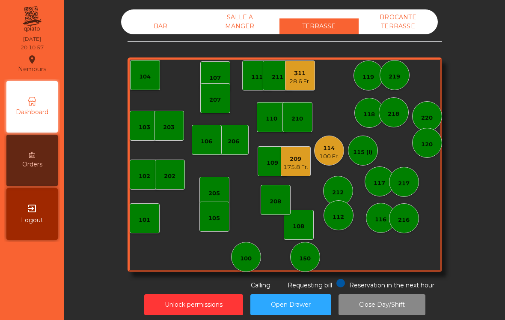
click at [222, 146] on div "206" at bounding box center [234, 140] width 30 height 30
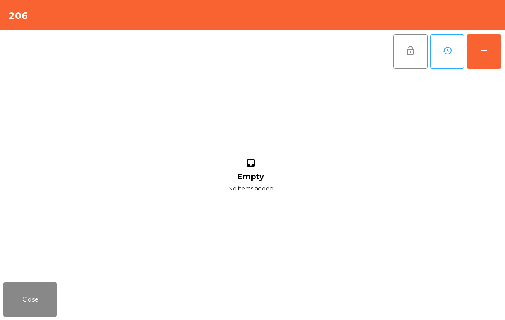
click at [479, 63] on button "add" at bounding box center [484, 51] width 34 height 34
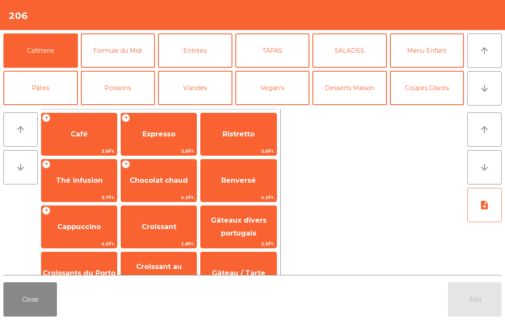
click at [490, 99] on button "arrow_downward" at bounding box center [485, 88] width 34 height 34
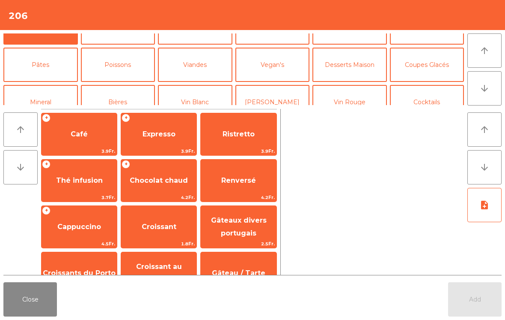
click at [126, 85] on button "Bières" at bounding box center [118, 102] width 75 height 34
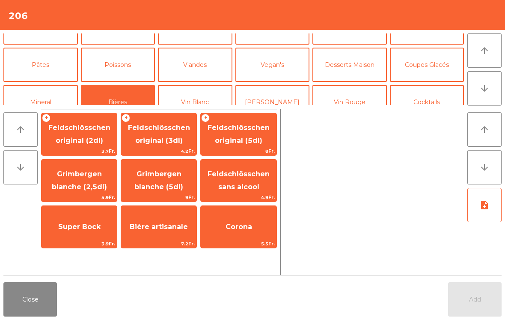
scroll to position [75, 0]
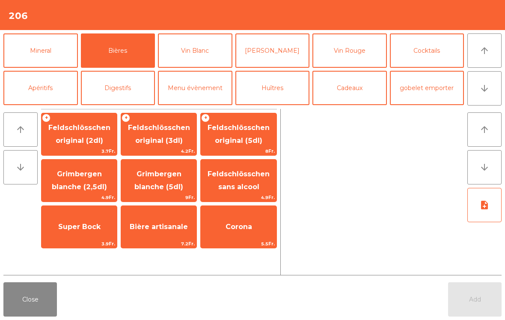
click at [253, 149] on span "8Fr." at bounding box center [238, 151] width 75 height 8
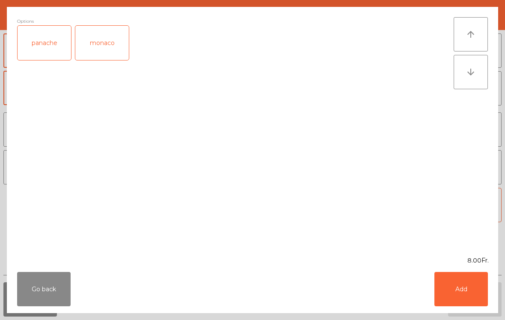
click at [472, 292] on button "Add" at bounding box center [462, 289] width 54 height 34
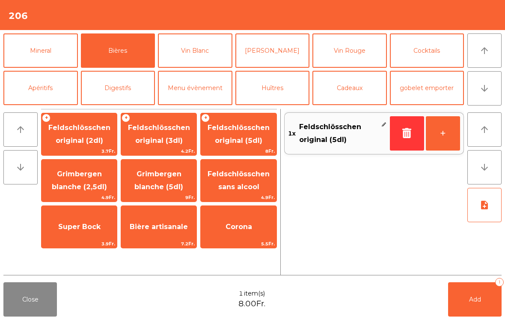
click at [445, 140] on button "+" at bounding box center [443, 133] width 34 height 34
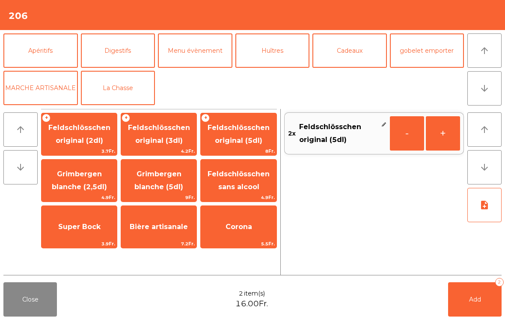
click at [125, 56] on button "Digestifs" at bounding box center [118, 50] width 75 height 34
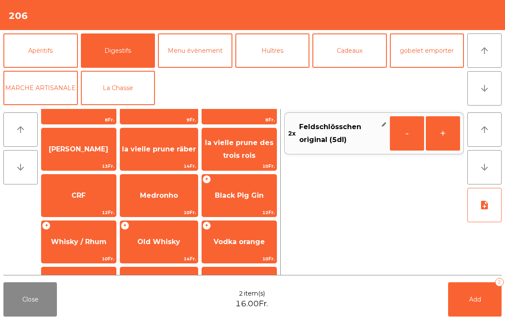
scroll to position [246, 0]
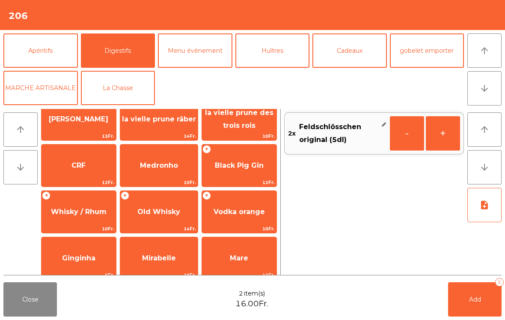
click at [148, 220] on span "Old Whisky" at bounding box center [159, 211] width 78 height 23
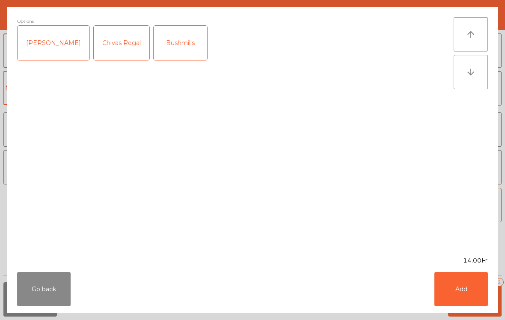
click at [460, 293] on button "Add" at bounding box center [462, 289] width 54 height 34
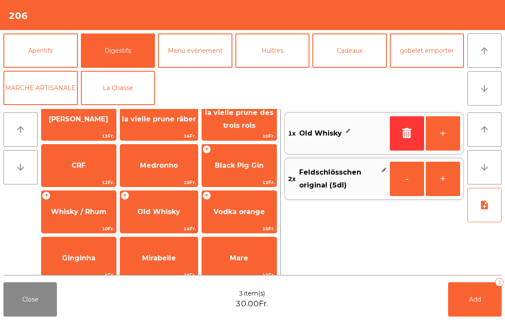
click at [440, 129] on button "+" at bounding box center [443, 133] width 34 height 34
click at [51, 30] on button "Mineral" at bounding box center [40, 13] width 75 height 34
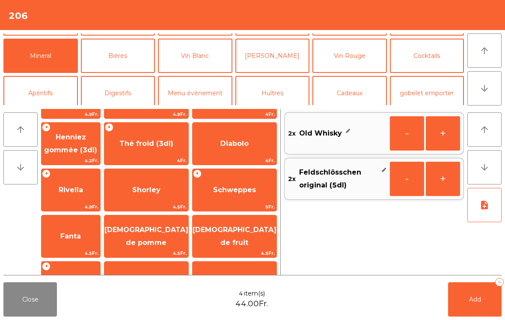
scroll to position [112, 0]
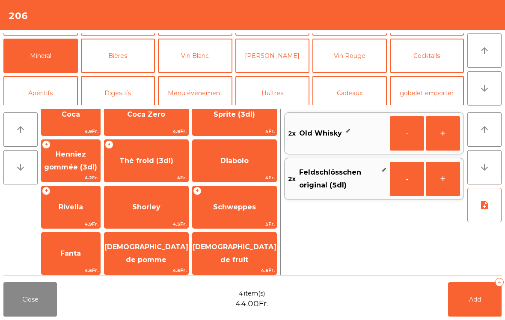
click at [100, 119] on span "Coca" at bounding box center [71, 114] width 59 height 23
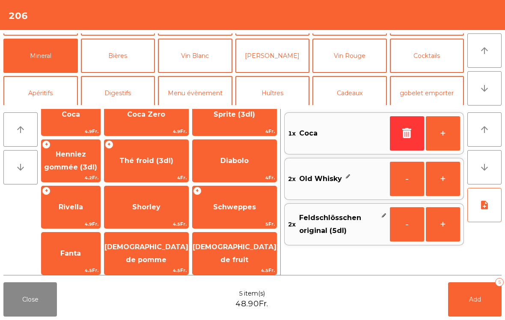
click at [472, 303] on button "Add 5" at bounding box center [475, 299] width 54 height 34
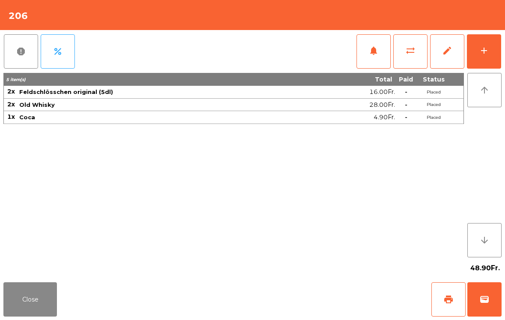
click at [20, 308] on button "Close" at bounding box center [30, 299] width 54 height 34
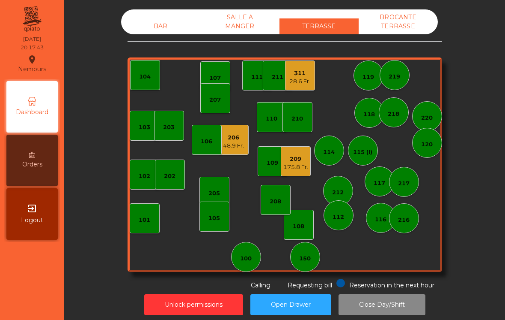
click at [248, 142] on div "206 48.9 Fr." at bounding box center [234, 140] width 30 height 30
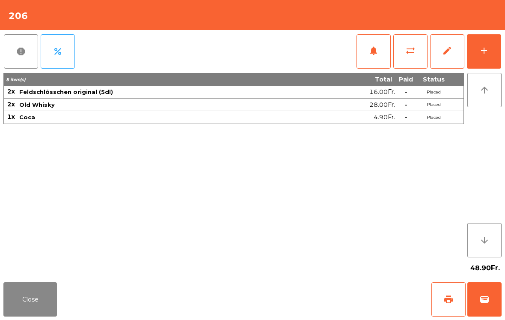
click at [486, 51] on div "add" at bounding box center [484, 50] width 10 height 10
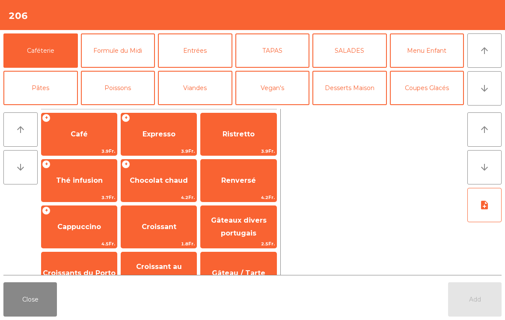
click at [128, 46] on button "Formule du Midi" at bounding box center [118, 50] width 75 height 34
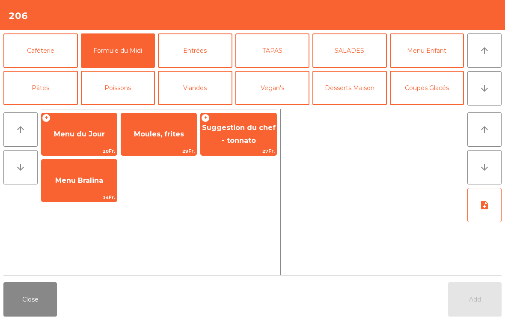
click at [165, 137] on span "Moules, frites" at bounding box center [159, 134] width 50 height 8
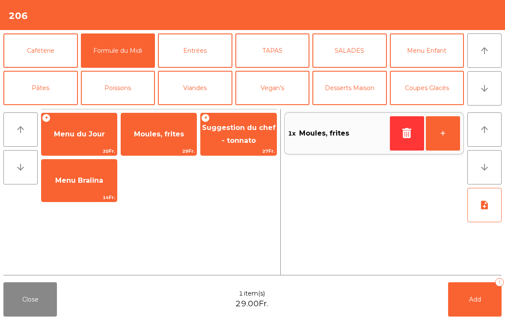
click at [203, 87] on button "Viandes" at bounding box center [195, 88] width 75 height 34
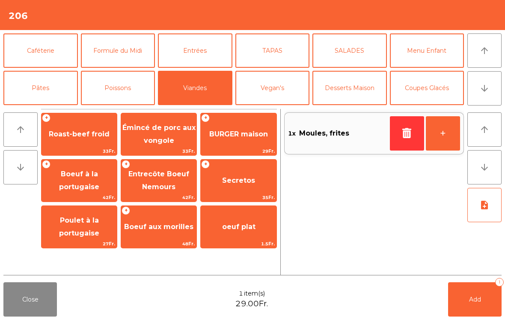
click at [248, 138] on span "BURGER maison" at bounding box center [238, 134] width 75 height 23
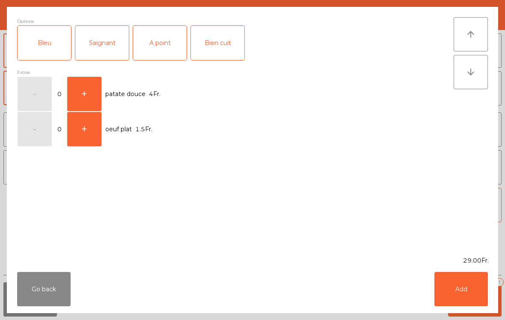
click at [167, 53] on div "A point" at bounding box center [160, 43] width 54 height 34
click at [450, 293] on button "Add" at bounding box center [462, 289] width 54 height 34
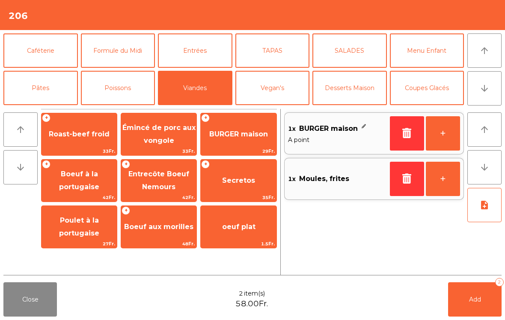
click at [433, 134] on button "+" at bounding box center [443, 133] width 34 height 34
click at [236, 143] on span "BURGER maison" at bounding box center [238, 134] width 75 height 23
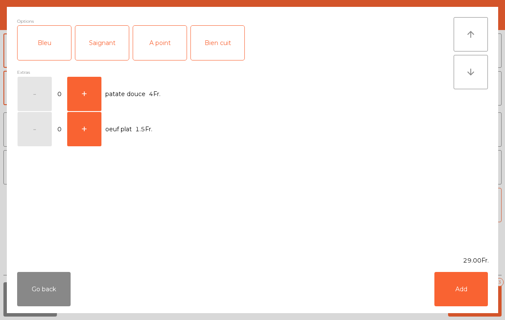
click at [97, 47] on div "Saignant" at bounding box center [102, 43] width 54 height 34
click at [460, 301] on button "Add" at bounding box center [462, 289] width 54 height 34
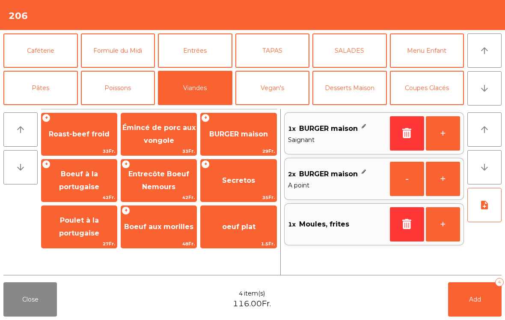
click at [58, 85] on button "Pâtes" at bounding box center [40, 88] width 75 height 34
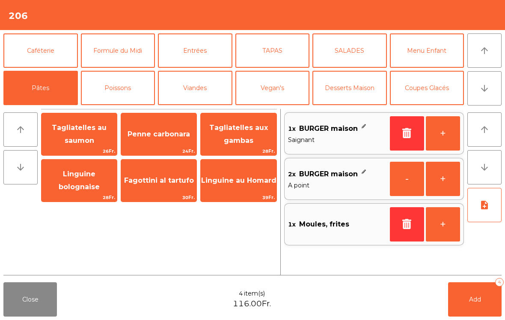
click at [72, 185] on span "Linguine bolognaise" at bounding box center [79, 180] width 75 height 36
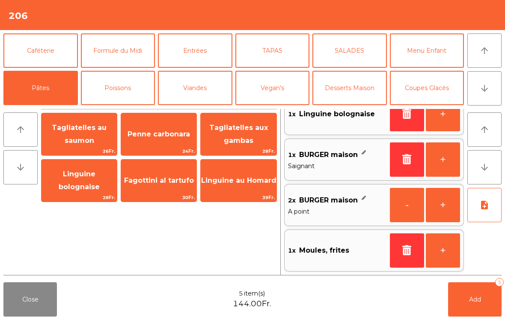
scroll to position [19, 0]
click at [475, 306] on button "Add 5" at bounding box center [475, 299] width 54 height 34
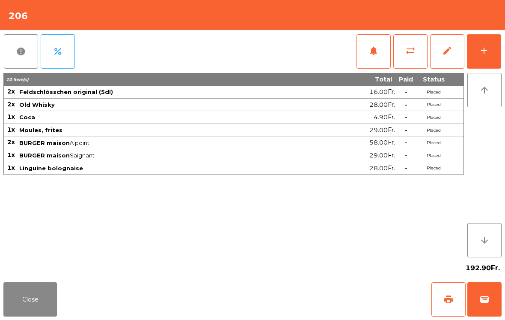
click at [39, 297] on button "Close" at bounding box center [30, 299] width 54 height 34
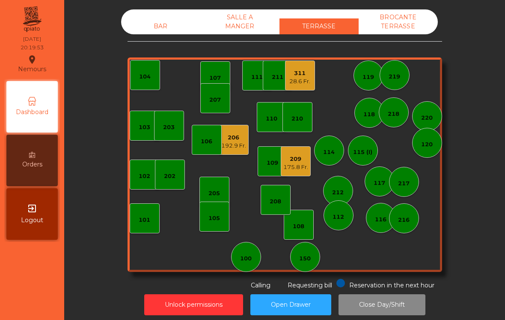
click at [230, 139] on div "206" at bounding box center [233, 137] width 25 height 9
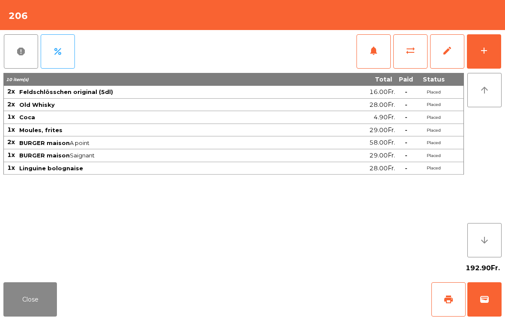
click at [43, 303] on button "Close" at bounding box center [30, 299] width 54 height 34
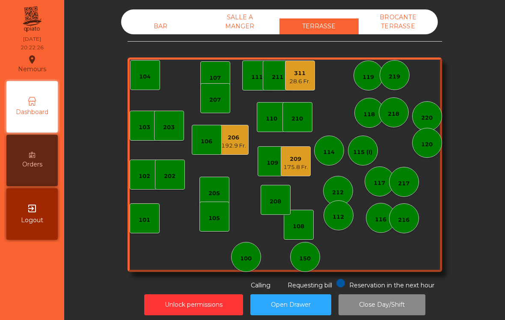
click at [242, 145] on div "192.9 Fr." at bounding box center [233, 145] width 25 height 9
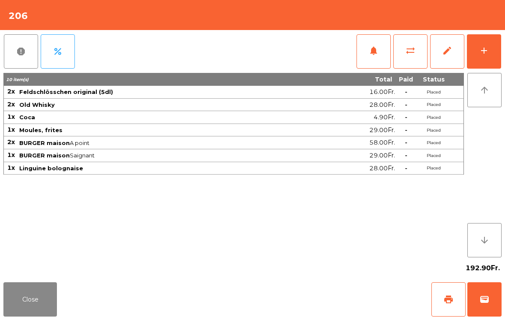
click at [18, 302] on button "Close" at bounding box center [30, 299] width 54 height 34
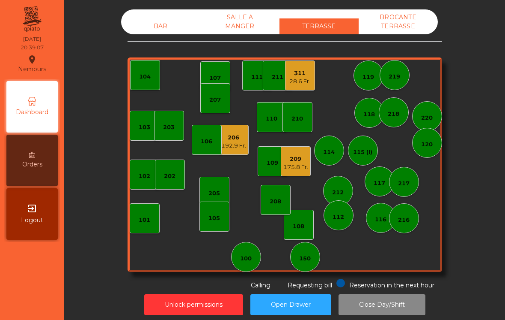
click at [173, 31] on div "BAR" at bounding box center [160, 26] width 79 height 16
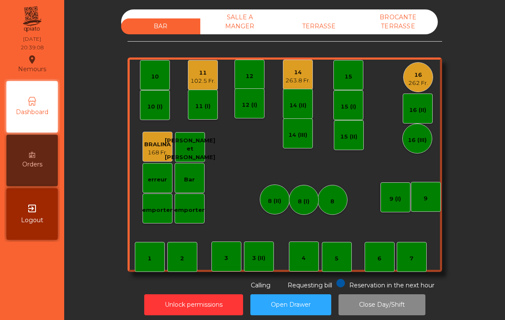
click at [297, 76] on div "14" at bounding box center [298, 72] width 25 height 9
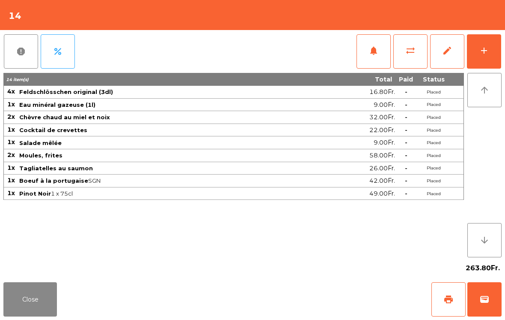
click at [482, 47] on div "add" at bounding box center [484, 50] width 10 height 10
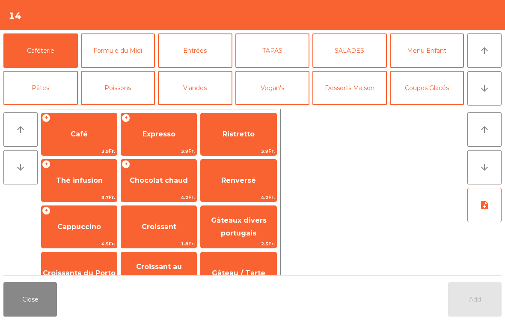
click at [366, 87] on button "Desserts Maison" at bounding box center [350, 88] width 75 height 34
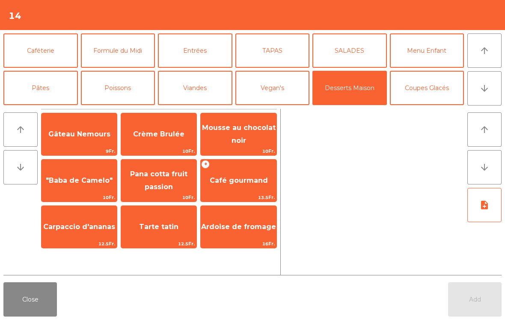
click at [167, 219] on span "Tarte tatin" at bounding box center [158, 226] width 75 height 23
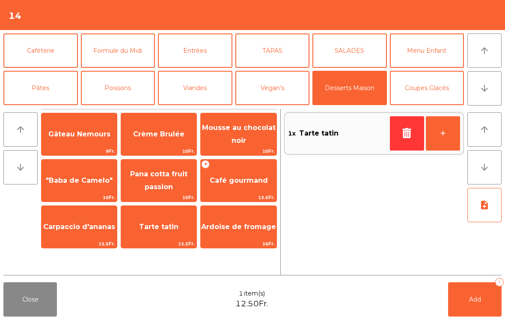
click at [167, 218] on span "Tarte tatin" at bounding box center [158, 226] width 75 height 23
click at [155, 136] on span "Crème Brulée" at bounding box center [158, 134] width 51 height 8
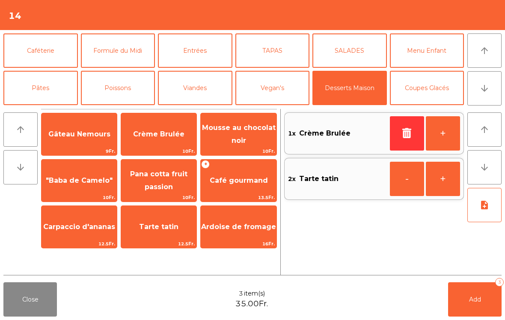
click at [440, 141] on button "+" at bounding box center [443, 133] width 34 height 34
click at [493, 212] on button "note_add" at bounding box center [485, 205] width 34 height 34
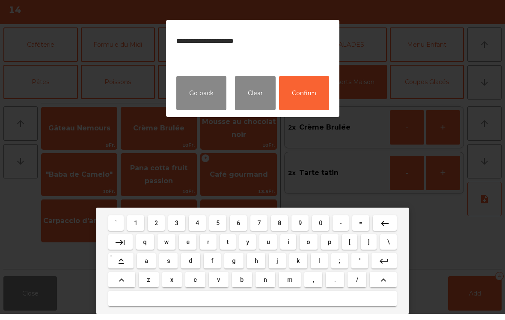
type textarea "**********"
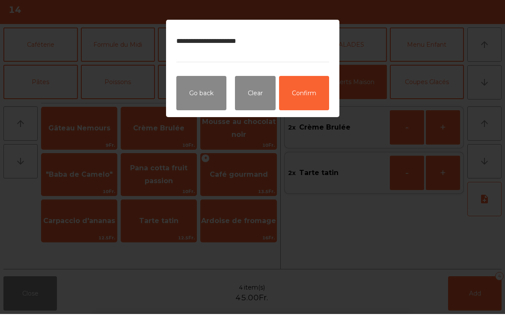
click at [320, 102] on button "Confirm" at bounding box center [304, 99] width 50 height 34
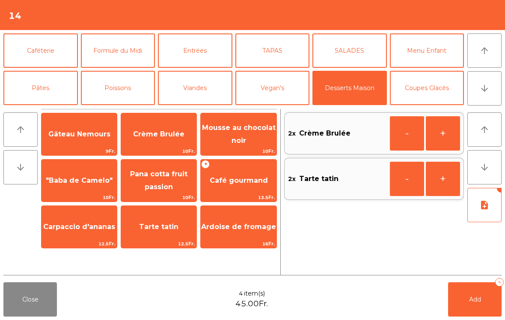
click at [462, 304] on button "Add 4" at bounding box center [475, 299] width 54 height 34
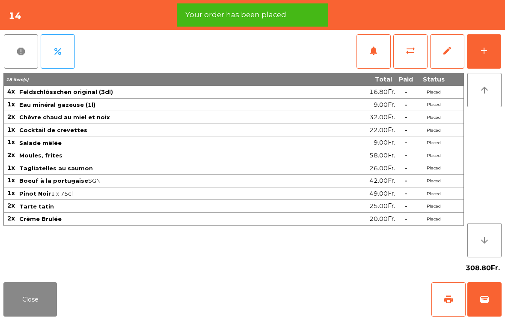
click at [51, 316] on button "Close" at bounding box center [30, 299] width 54 height 34
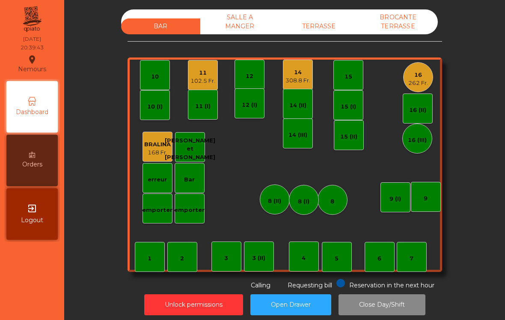
click at [339, 18] on div "TERRASSE" at bounding box center [319, 26] width 79 height 16
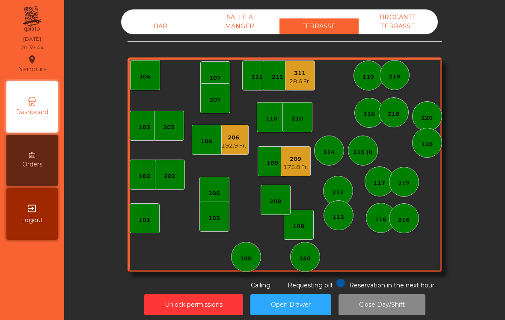
click at [305, 77] on div "311" at bounding box center [300, 73] width 21 height 9
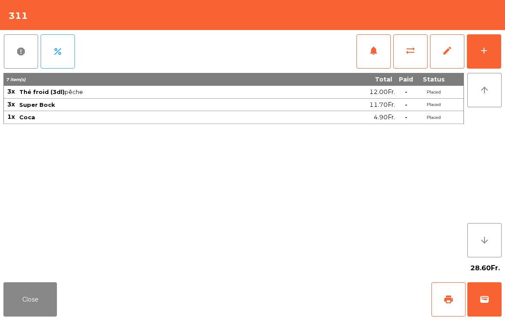
click at [454, 295] on button "print" at bounding box center [449, 299] width 34 height 34
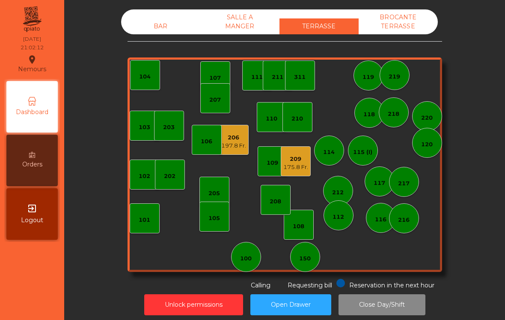
click at [169, 32] on div "BAR" at bounding box center [160, 26] width 79 height 16
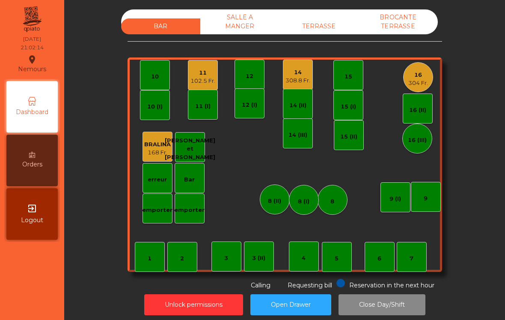
click at [332, 32] on div "TERRASSE" at bounding box center [319, 26] width 79 height 16
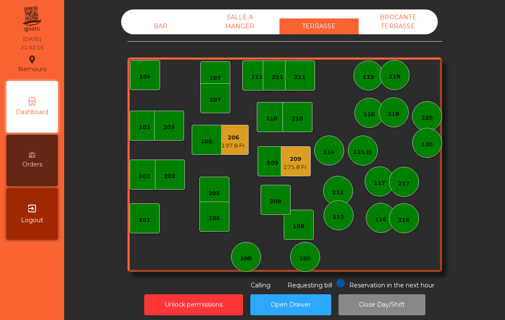
click at [290, 166] on div "175.8 Fr." at bounding box center [296, 167] width 25 height 9
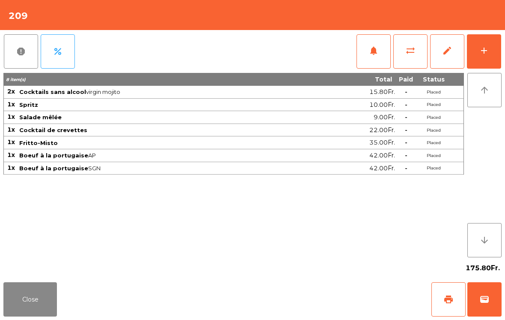
click at [409, 56] on button "sync_alt" at bounding box center [411, 51] width 34 height 34
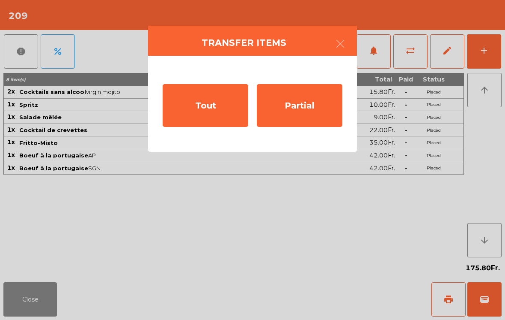
click at [215, 115] on div "Tout" at bounding box center [206, 105] width 86 height 43
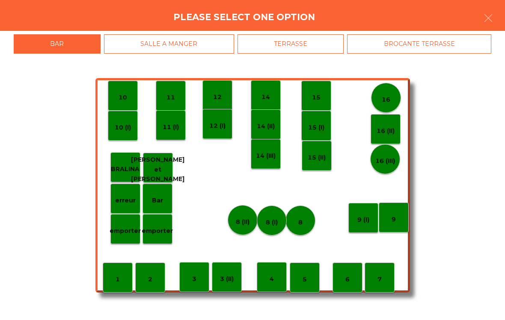
click at [189, 279] on div "3" at bounding box center [194, 277] width 30 height 30
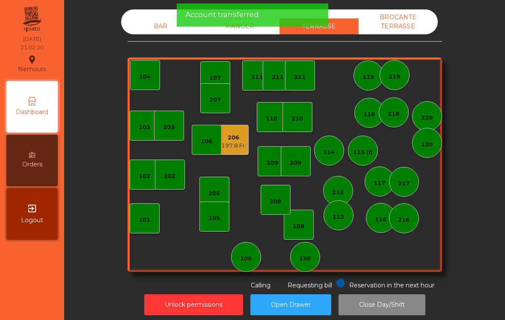
click at [170, 27] on div "BAR" at bounding box center [160, 26] width 79 height 16
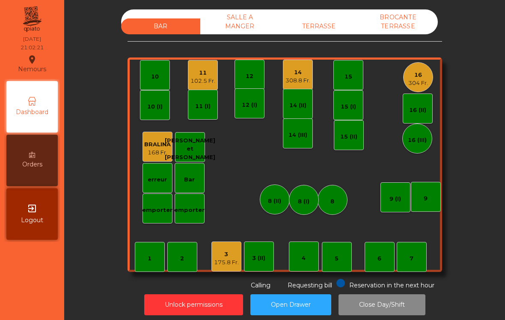
click at [235, 254] on div "3" at bounding box center [226, 254] width 25 height 9
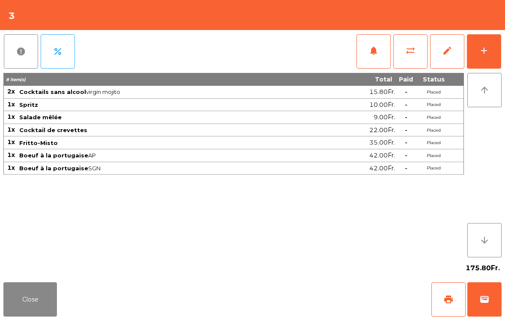
click at [483, 68] on button "add" at bounding box center [484, 51] width 34 height 34
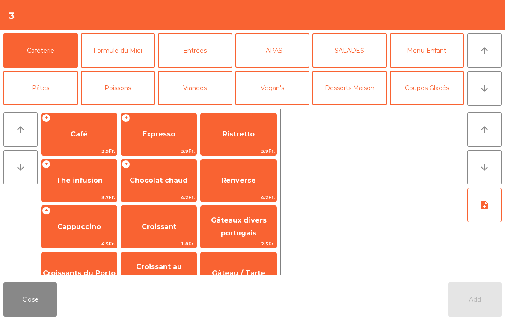
click at [371, 84] on button "Desserts Maison" at bounding box center [350, 88] width 75 height 34
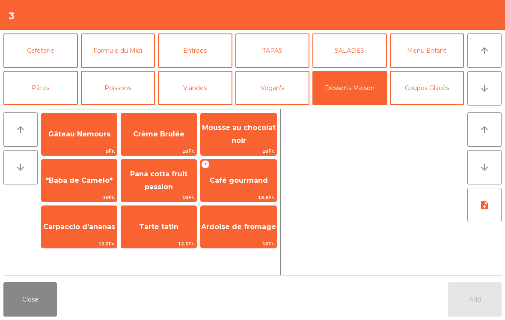
click at [256, 130] on span "Mousse au chocolat noir" at bounding box center [239, 133] width 74 height 21
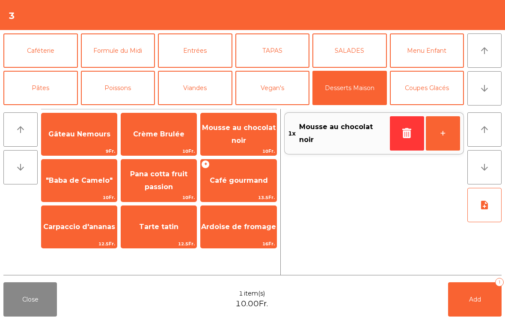
click at [246, 187] on span "Café gourmand" at bounding box center [238, 180] width 75 height 23
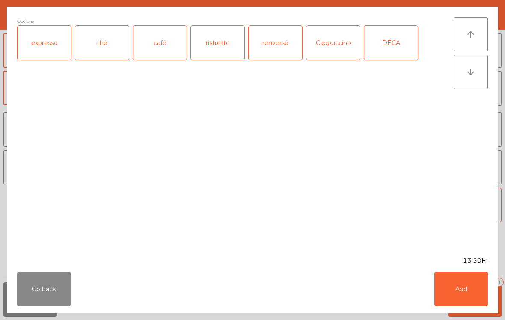
click at [170, 42] on div "café" at bounding box center [160, 43] width 54 height 34
click at [464, 293] on button "Add" at bounding box center [462, 289] width 54 height 34
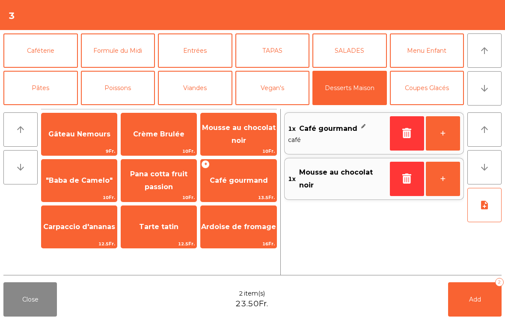
click at [58, 52] on button "Caféterie" at bounding box center [40, 50] width 75 height 34
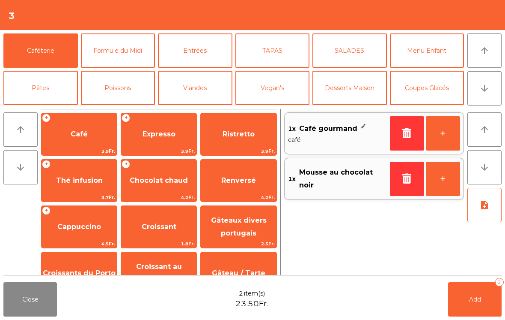
click at [160, 189] on span "Chocolat chaud" at bounding box center [158, 180] width 75 height 23
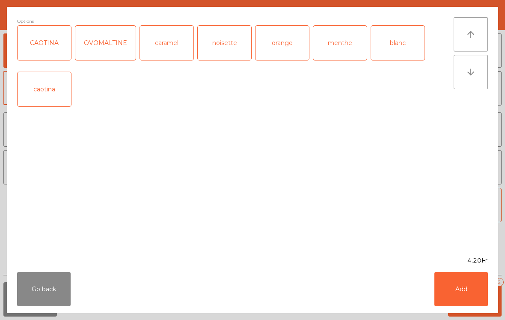
click at [469, 295] on button "Add" at bounding box center [462, 289] width 54 height 34
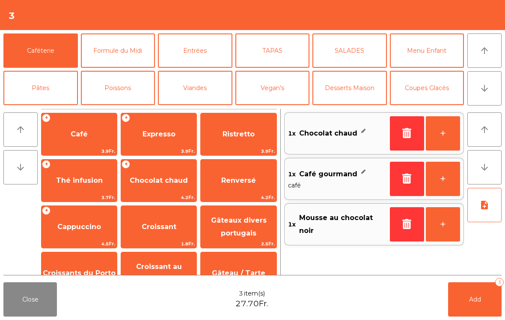
click at [477, 306] on button "Add 3" at bounding box center [475, 299] width 54 height 34
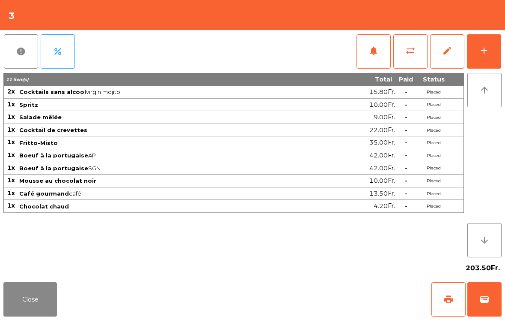
click at [36, 299] on button "Close" at bounding box center [30, 299] width 54 height 34
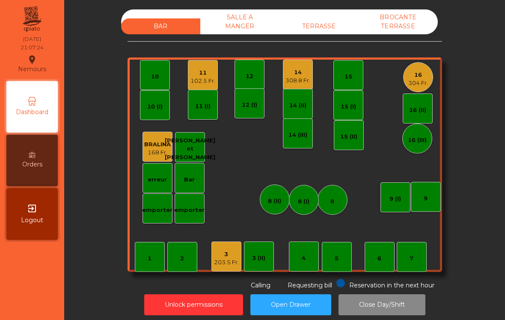
click at [331, 27] on div "TERRASSE" at bounding box center [319, 26] width 79 height 16
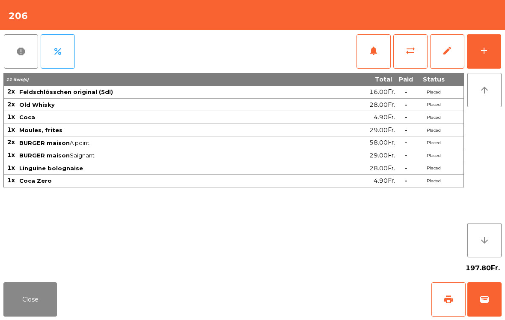
click at [448, 294] on span "print" at bounding box center [449, 299] width 10 height 10
click at [27, 304] on button "Close" at bounding box center [30, 299] width 54 height 34
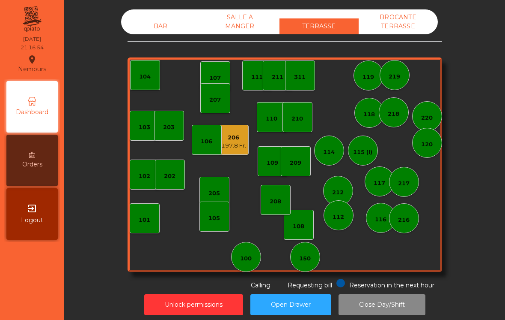
click at [238, 136] on div "206" at bounding box center [233, 137] width 25 height 9
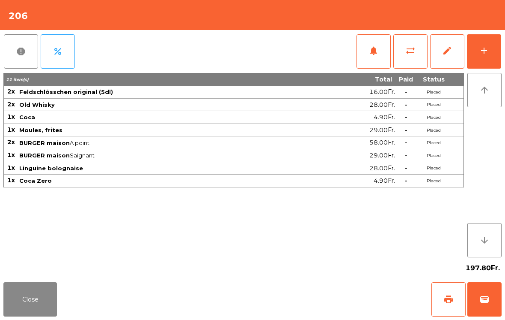
click at [487, 294] on span "wallet" at bounding box center [485, 299] width 10 height 10
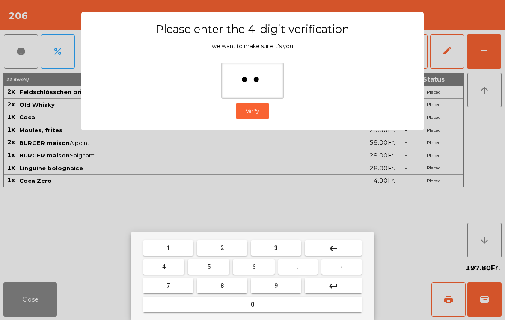
type input "***"
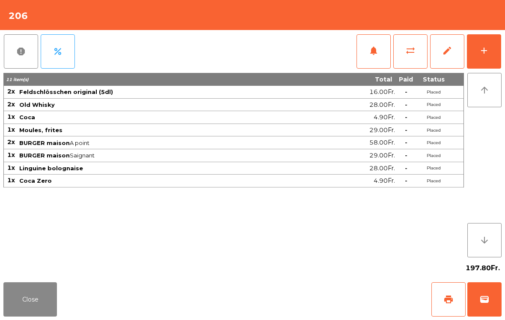
click at [314, 294] on div "Close print wallet" at bounding box center [252, 298] width 505 height 41
click at [314, 293] on div "Close print wallet" at bounding box center [252, 298] width 505 height 41
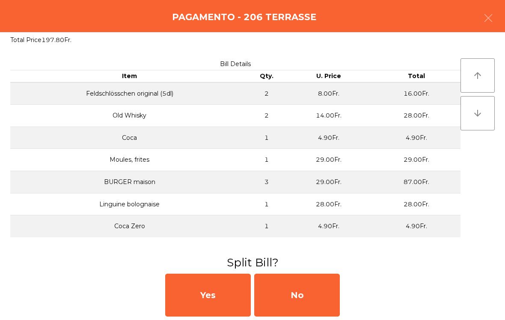
click at [326, 294] on div "No" at bounding box center [297, 294] width 86 height 43
click at [323, 300] on div "MB" at bounding box center [297, 294] width 86 height 43
click at [321, 290] on div "No" at bounding box center [297, 294] width 86 height 43
click at [338, 281] on div "No" at bounding box center [297, 294] width 86 height 43
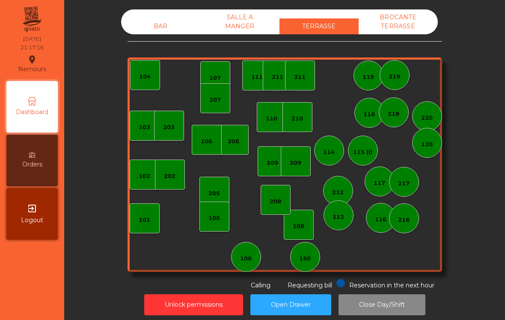
click at [153, 33] on div "BAR" at bounding box center [160, 26] width 79 height 16
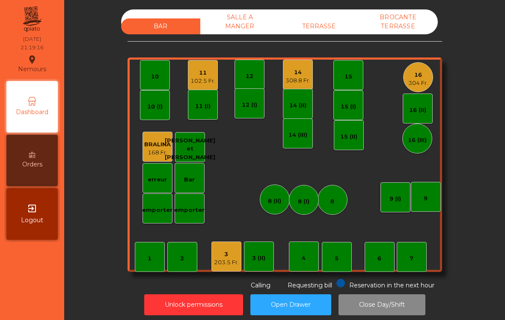
click at [201, 81] on div "102.5 Fr." at bounding box center [203, 81] width 25 height 9
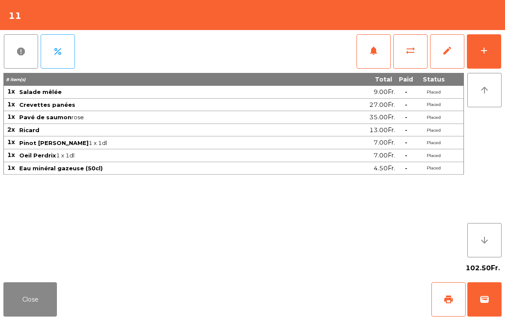
click at [445, 297] on span "print" at bounding box center [449, 299] width 10 height 10
click at [31, 292] on button "Close" at bounding box center [30, 299] width 54 height 34
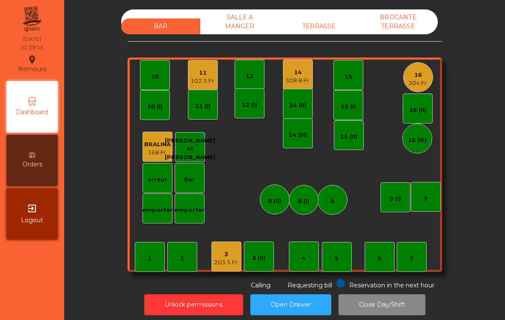
click at [236, 265] on div "203.5 Fr." at bounding box center [226, 262] width 25 height 9
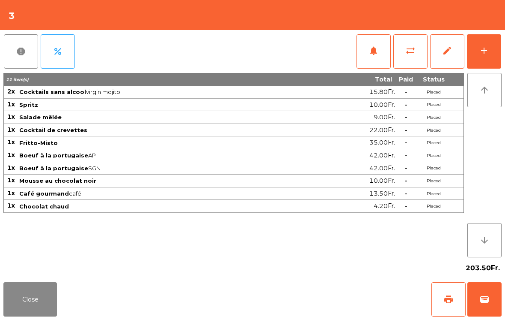
click at [458, 306] on button "print" at bounding box center [449, 299] width 34 height 34
click at [500, 309] on button "wallet" at bounding box center [485, 299] width 34 height 34
click at [324, 310] on div "Close print wallet" at bounding box center [252, 298] width 505 height 41
click at [323, 310] on div "Close print wallet" at bounding box center [252, 298] width 505 height 41
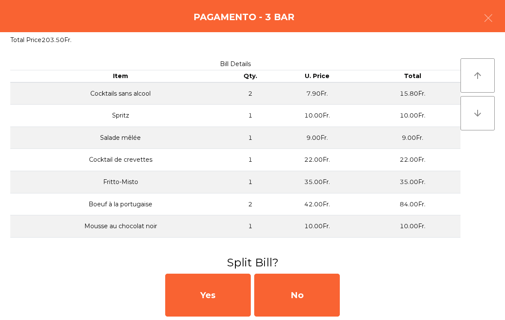
click at [310, 298] on div "No" at bounding box center [297, 294] width 86 height 43
click at [303, 290] on div "No" at bounding box center [297, 294] width 86 height 43
click at [302, 290] on div "No" at bounding box center [297, 294] width 86 height 43
click at [306, 287] on div "No" at bounding box center [297, 294] width 86 height 43
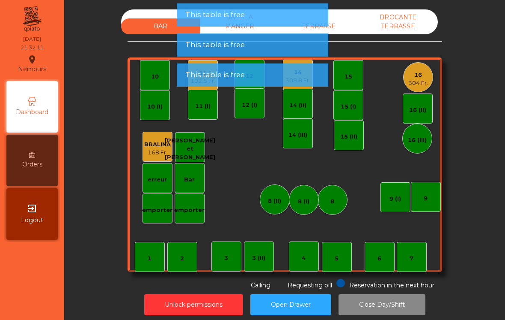
click at [433, 76] on div "16 304 Fr." at bounding box center [418, 77] width 30 height 30
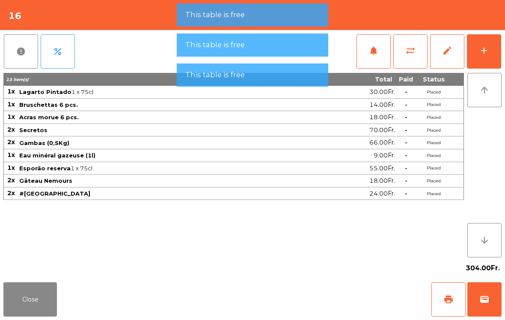
click at [444, 302] on span "print" at bounding box center [449, 299] width 10 height 10
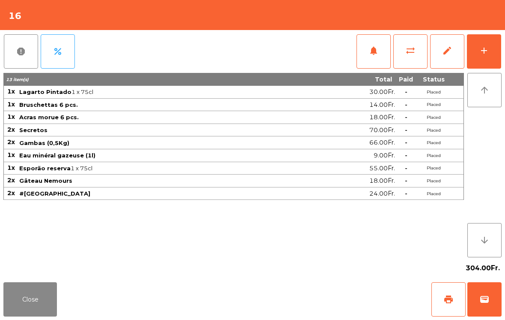
click at [496, 307] on button "wallet" at bounding box center [485, 299] width 34 height 34
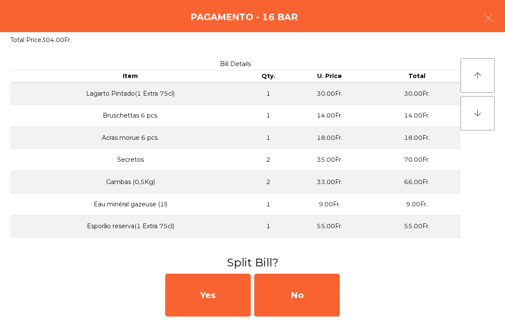
click at [309, 290] on div "No" at bounding box center [297, 294] width 86 height 43
click at [308, 290] on div "MB" at bounding box center [297, 294] width 86 height 43
click at [311, 283] on div "No" at bounding box center [297, 294] width 86 height 43
click at [303, 283] on div "No" at bounding box center [297, 294] width 86 height 43
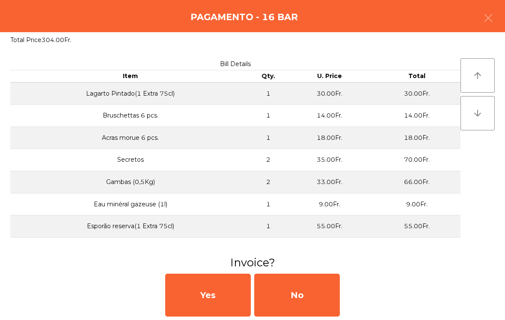
click at [303, 283] on div "No" at bounding box center [297, 294] width 86 height 43
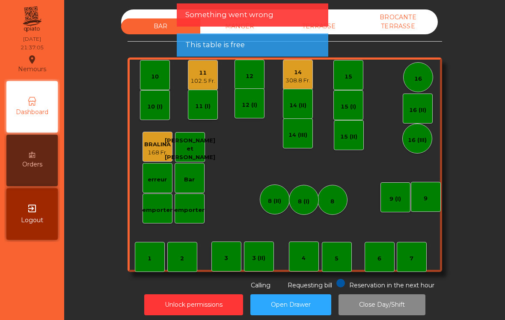
click at [292, 295] on button "Open Drawer" at bounding box center [291, 304] width 81 height 21
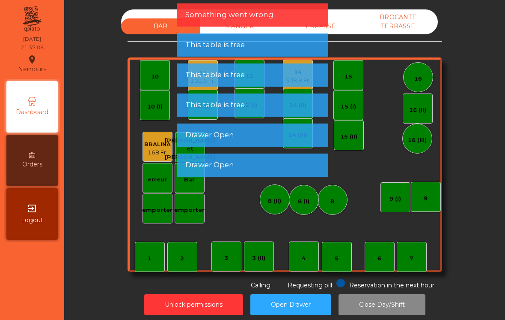
click at [295, 80] on div "This table is free" at bounding box center [252, 74] width 134 height 11
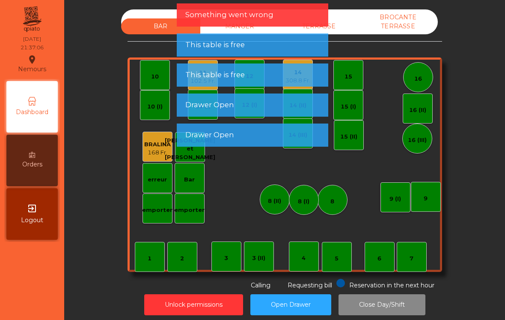
click at [206, 79] on span "This table is free" at bounding box center [215, 74] width 60 height 11
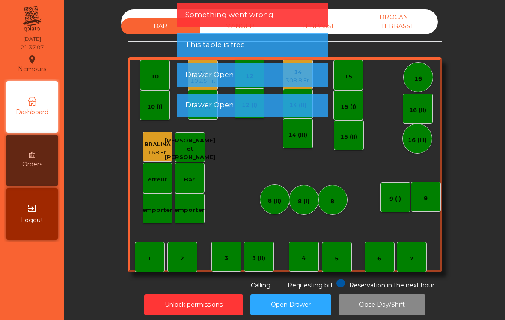
click at [198, 80] on span "Drawer Open" at bounding box center [209, 74] width 49 height 11
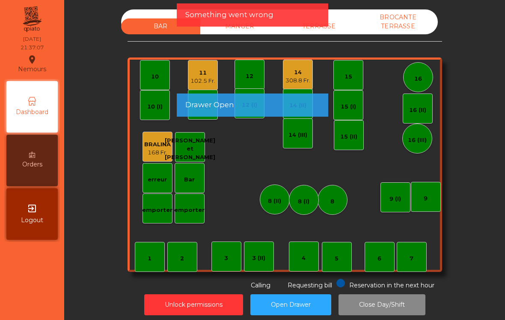
click at [201, 86] on div "11 102.5 Fr." at bounding box center [203, 75] width 30 height 30
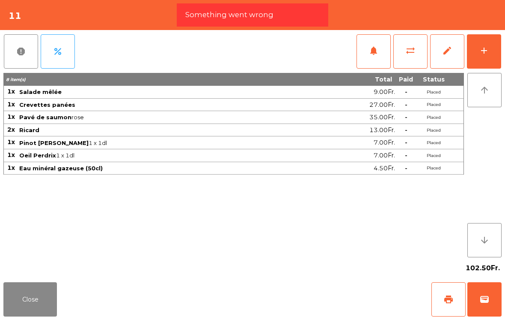
click at [199, 78] on div "8 item(s)" at bounding box center [156, 79] width 305 height 8
click at [484, 303] on span "wallet" at bounding box center [485, 299] width 10 height 10
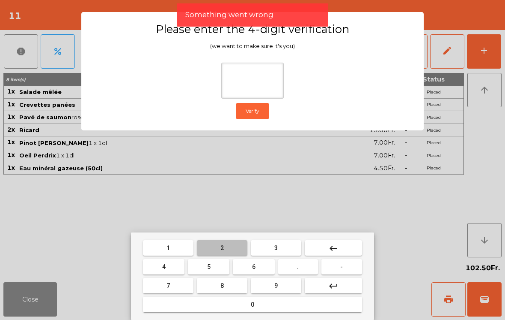
type input "*"
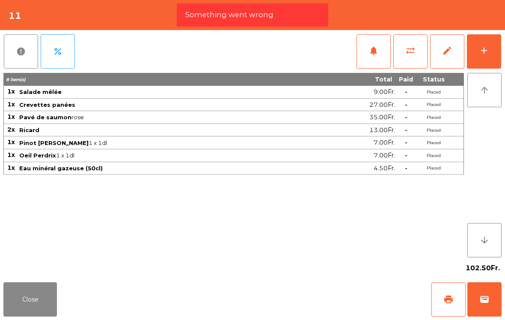
click at [354, 305] on div "Close print wallet" at bounding box center [252, 298] width 505 height 41
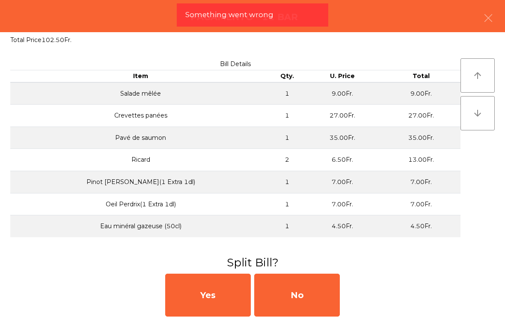
click at [320, 303] on div "No" at bounding box center [297, 294] width 86 height 43
click at [320, 293] on div "MB" at bounding box center [297, 294] width 86 height 43
click at [323, 288] on div "No" at bounding box center [297, 294] width 86 height 43
click at [318, 292] on div "No" at bounding box center [297, 294] width 86 height 43
click at [315, 295] on div "No" at bounding box center [297, 294] width 86 height 43
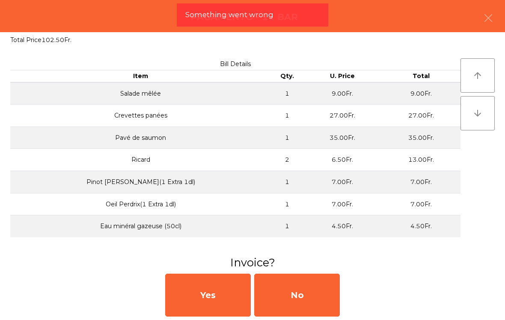
click at [317, 300] on div "No" at bounding box center [297, 294] width 86 height 43
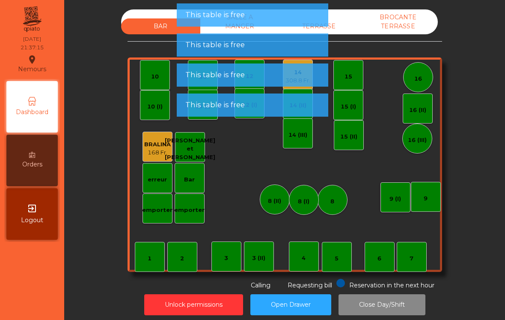
click at [294, 75] on div "This table is free" at bounding box center [252, 74] width 134 height 11
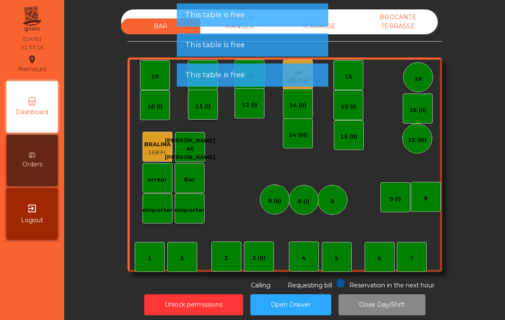
click at [294, 79] on div "This table is free" at bounding box center [252, 74] width 134 height 11
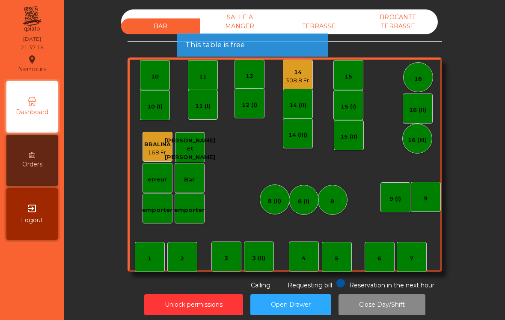
click at [290, 80] on div "308.8 Fr." at bounding box center [298, 80] width 25 height 9
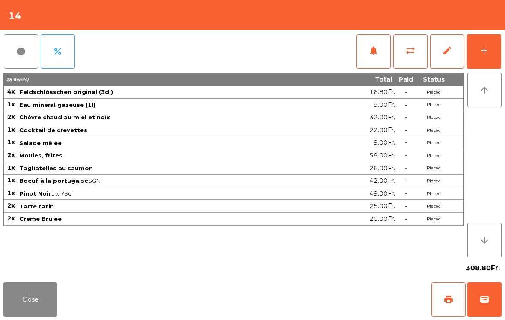
click at [484, 304] on button "wallet" at bounding box center [485, 299] width 34 height 34
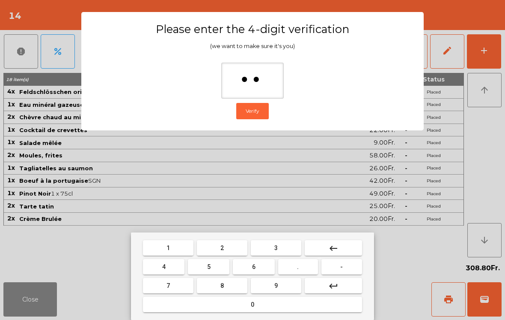
type input "***"
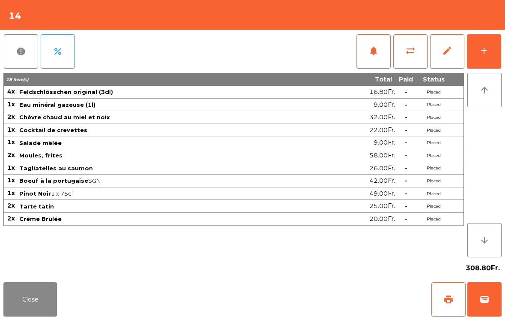
click at [322, 282] on div "Close print wallet" at bounding box center [252, 298] width 505 height 41
click at [317, 290] on div "Close print wallet" at bounding box center [252, 298] width 505 height 41
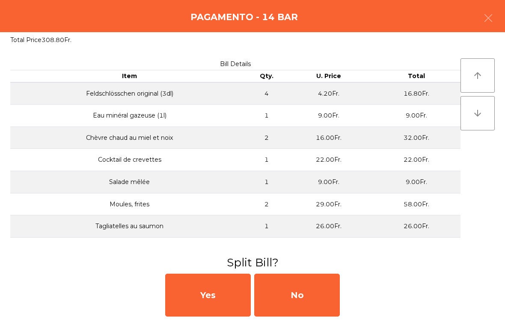
click at [317, 290] on div "No" at bounding box center [297, 294] width 86 height 43
click at [306, 288] on div "MB" at bounding box center [297, 294] width 86 height 43
click at [302, 290] on div "No" at bounding box center [297, 294] width 86 height 43
click at [301, 290] on div "No" at bounding box center [297, 294] width 86 height 43
click at [304, 291] on div "No" at bounding box center [297, 294] width 86 height 43
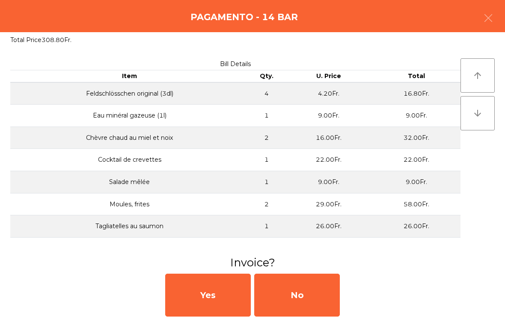
click at [316, 293] on div "No" at bounding box center [297, 294] width 86 height 43
click at [317, 292] on div "No" at bounding box center [297, 294] width 86 height 43
click at [319, 296] on button "Open Drawer" at bounding box center [291, 304] width 81 height 21
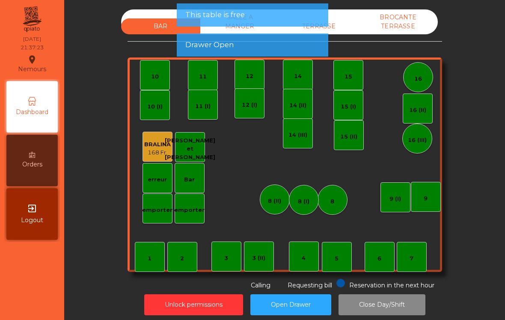
click at [318, 295] on button "Open Drawer" at bounding box center [291, 304] width 81 height 21
click at [305, 30] on app-alert "This table is free This table is free" at bounding box center [253, 33] width 152 height 60
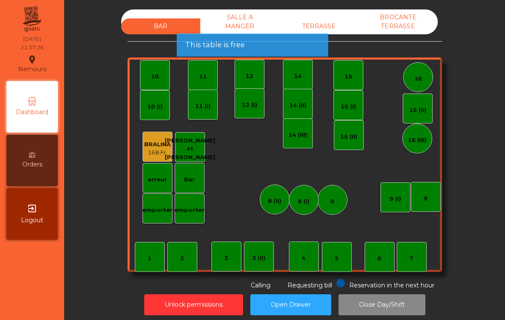
click at [338, 21] on div "TERRASSE" at bounding box center [319, 26] width 79 height 16
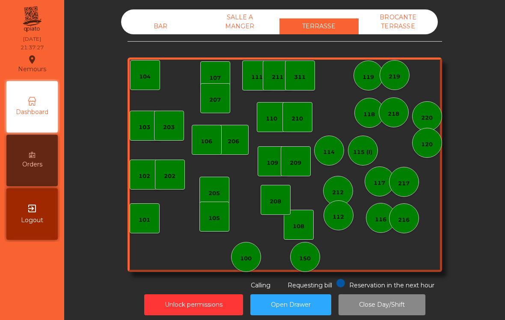
click at [411, 28] on div "BROCANTE TERRASSE" at bounding box center [398, 21] width 79 height 25
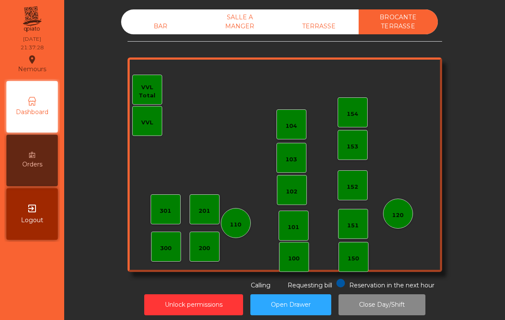
click at [255, 30] on div "SALLE A MANGER" at bounding box center [239, 21] width 79 height 25
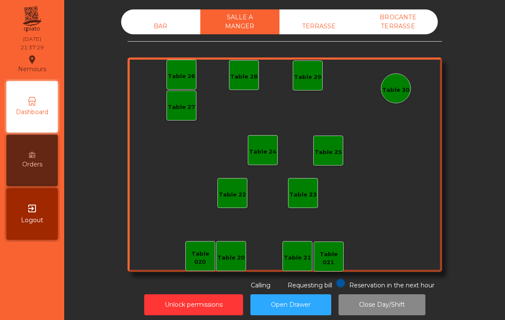
click at [136, 39] on div "BAR SALLE A MANGER TERRASSE BROCANTE TERRASSE Table 20 Table 21 Table 26 Table …" at bounding box center [285, 149] width 315 height 280
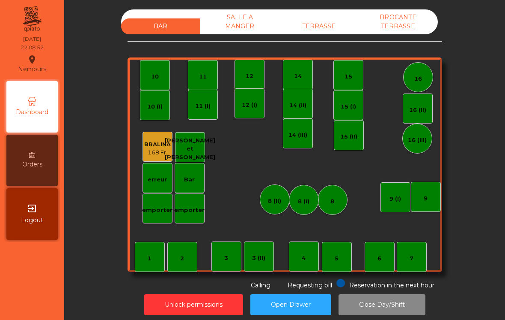
click at [327, 33] on div "TERRASSE" at bounding box center [319, 26] width 79 height 16
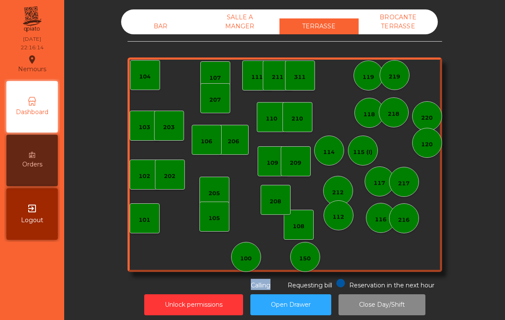
click at [397, 22] on div "BROCANTE TERRASSE" at bounding box center [398, 21] width 79 height 25
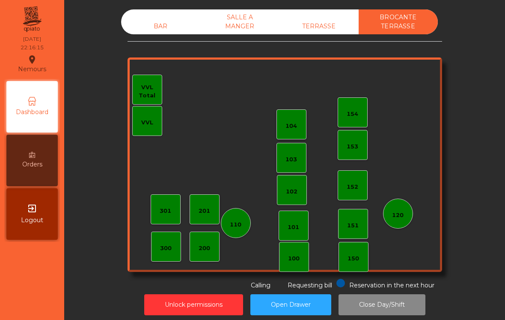
click at [317, 27] on div "TERRASSE" at bounding box center [319, 26] width 79 height 16
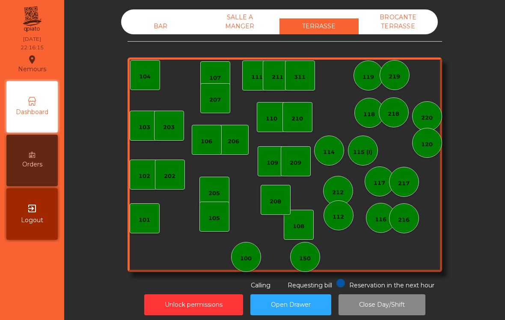
click at [233, 20] on div "SALLE A MANGER" at bounding box center [239, 21] width 79 height 25
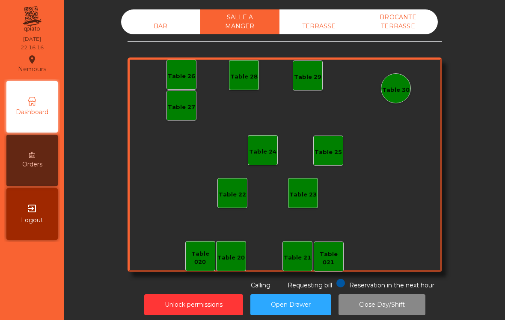
click at [156, 19] on div "BAR" at bounding box center [160, 26] width 79 height 16
